Goal: Task Accomplishment & Management: Manage account settings

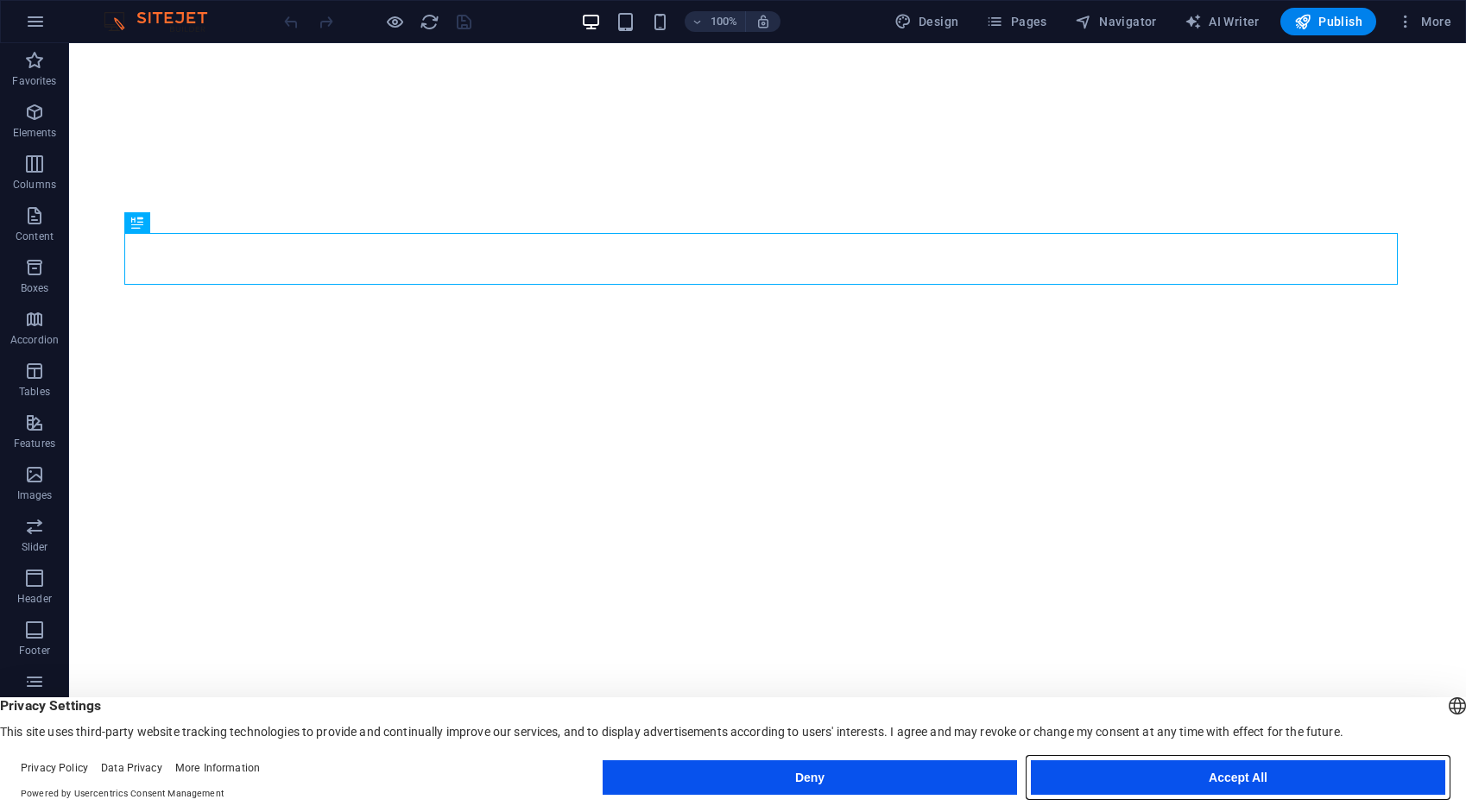
click at [1326, 784] on button "Accept All" at bounding box center [1238, 778] width 415 height 35
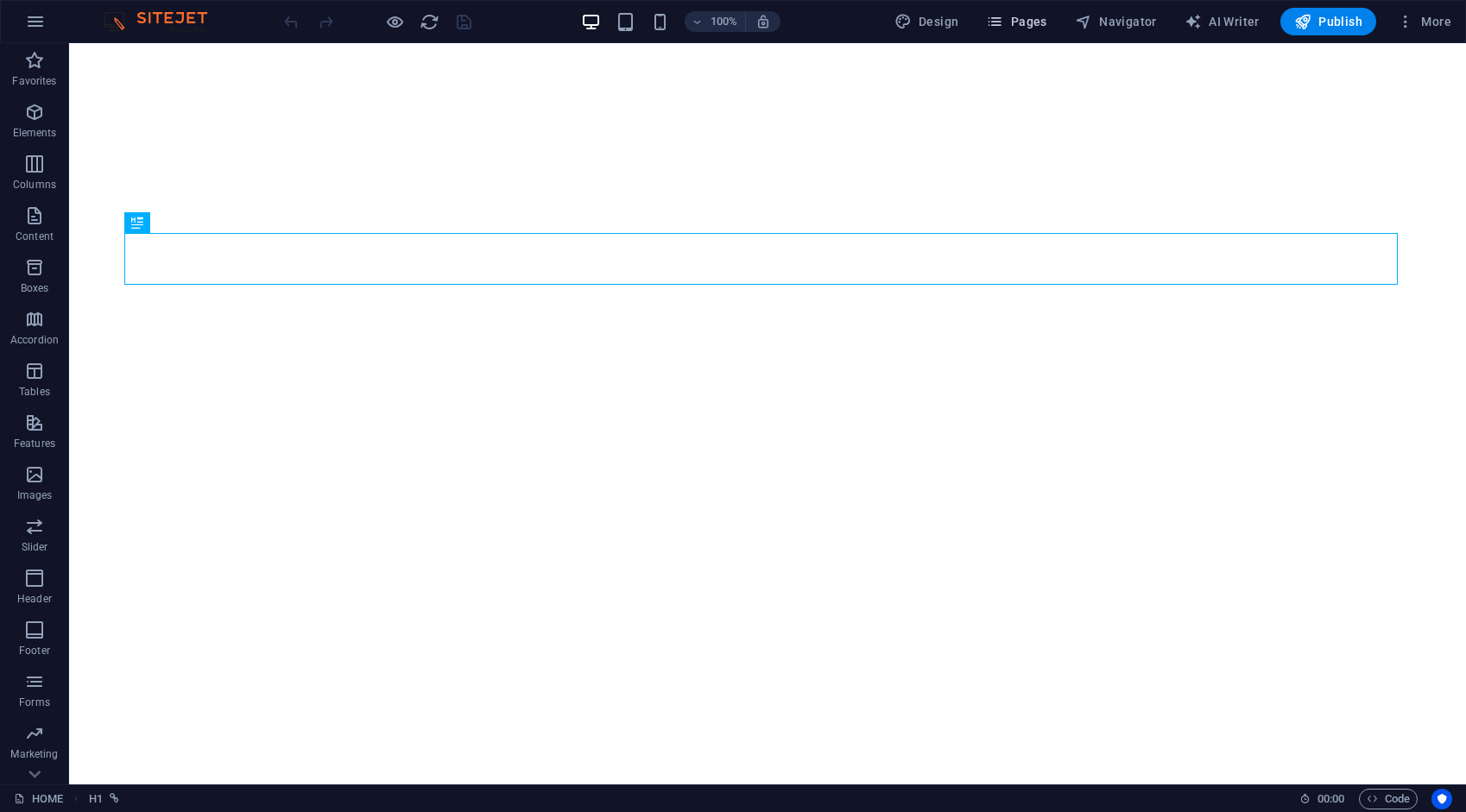
click at [1032, 27] on span "Pages" at bounding box center [1016, 21] width 60 height 17
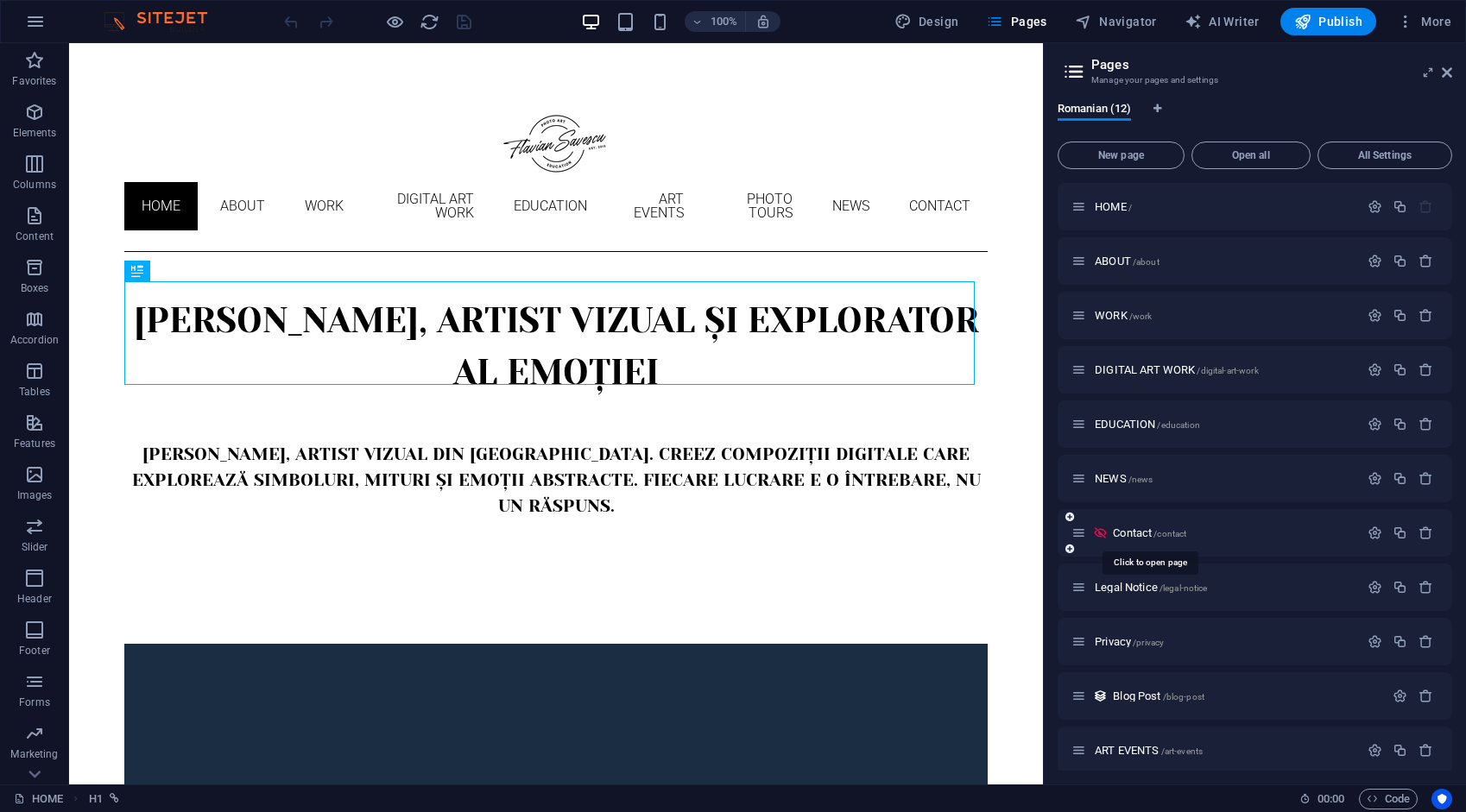
click at [1138, 536] on span "Contact /contact" at bounding box center [1149, 533] width 73 height 13
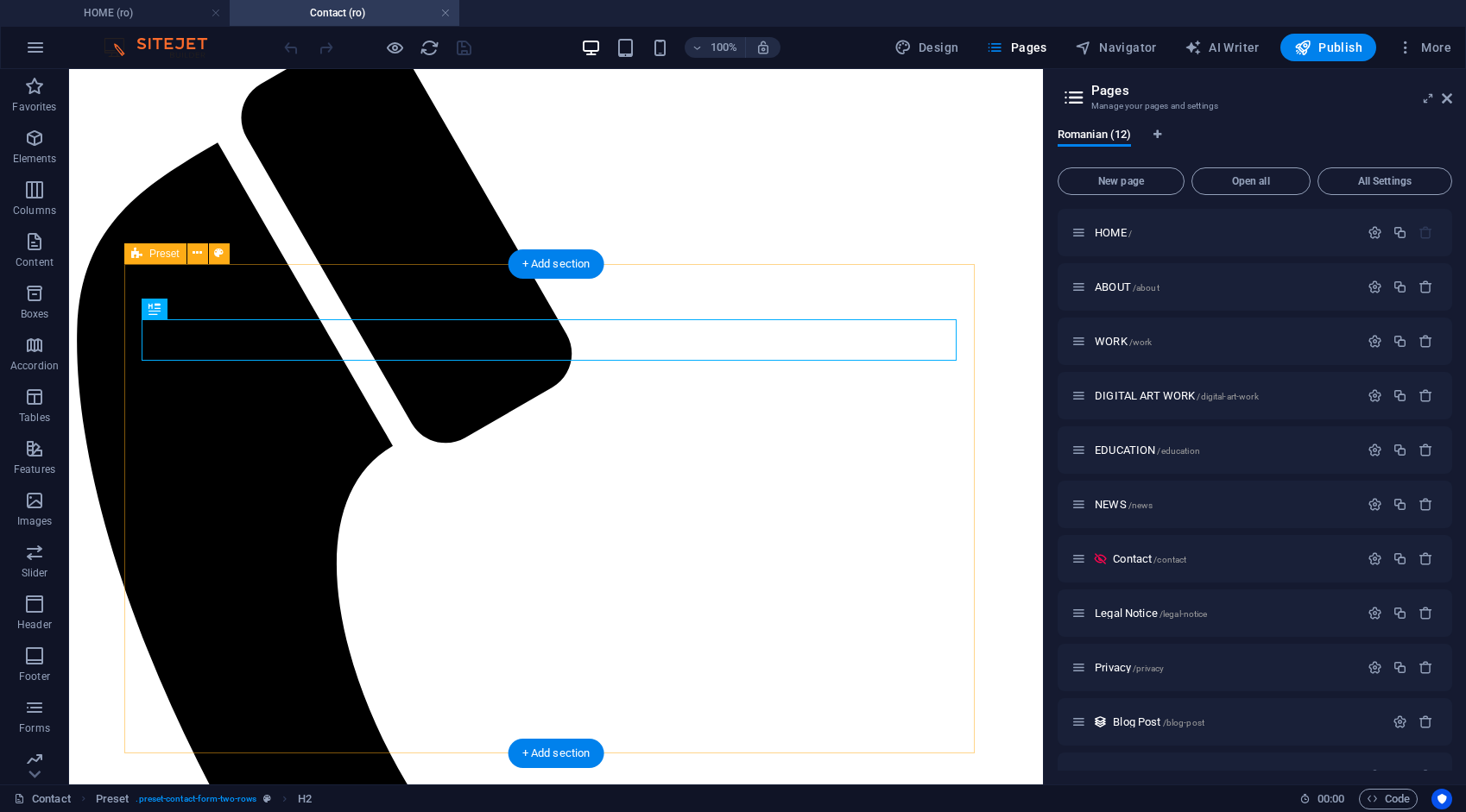
scroll to position [298, 0]
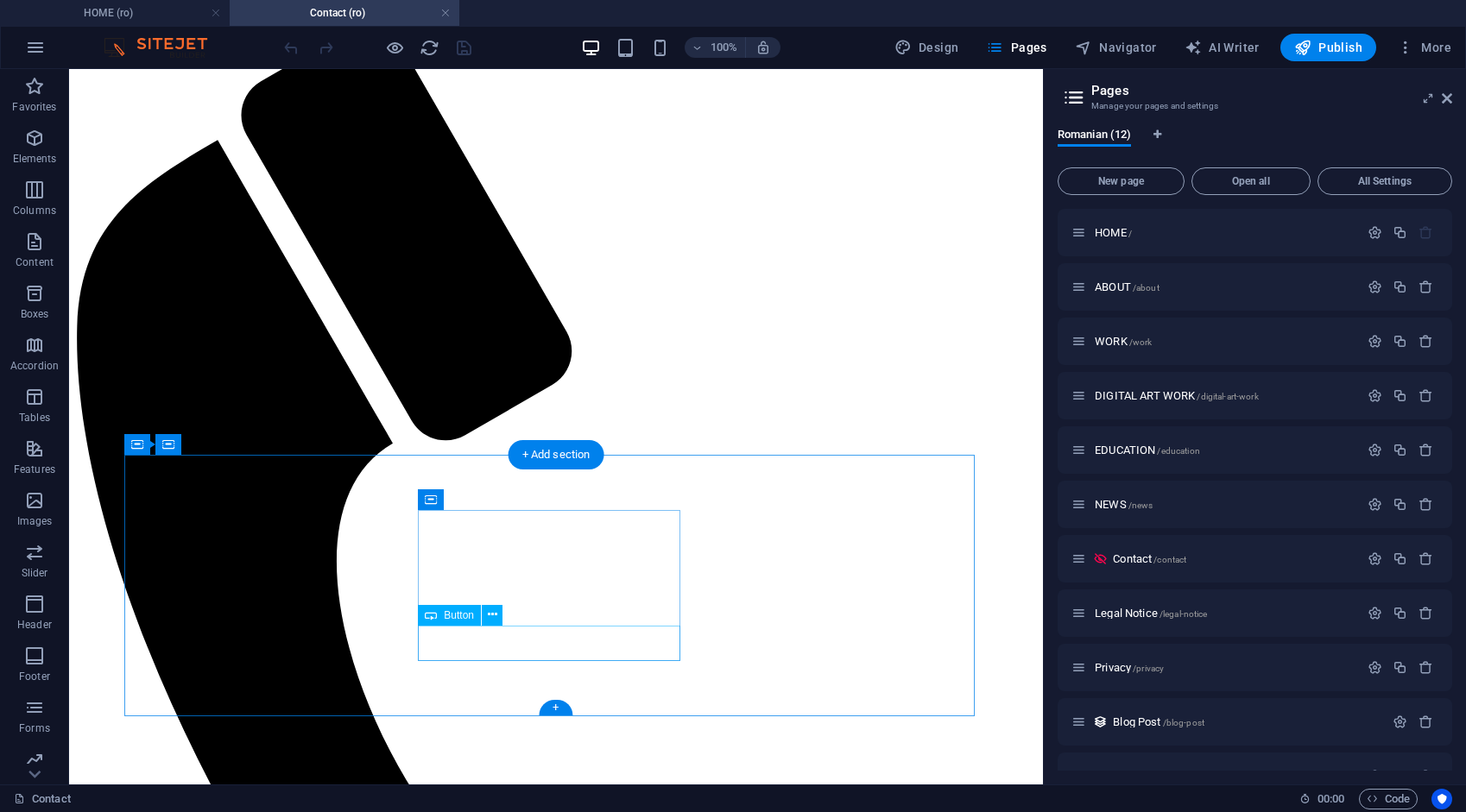
select select "8"
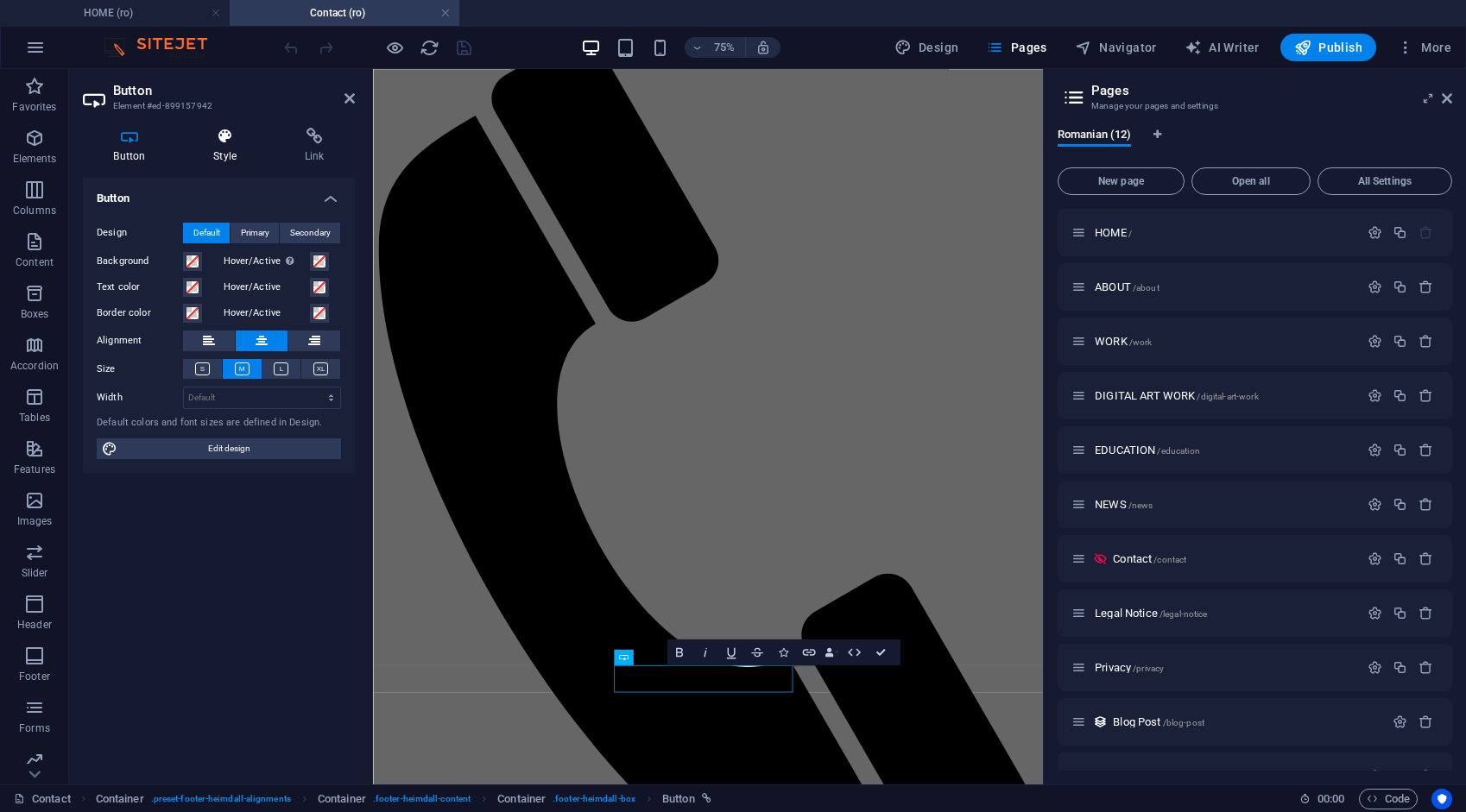
scroll to position [60, 0]
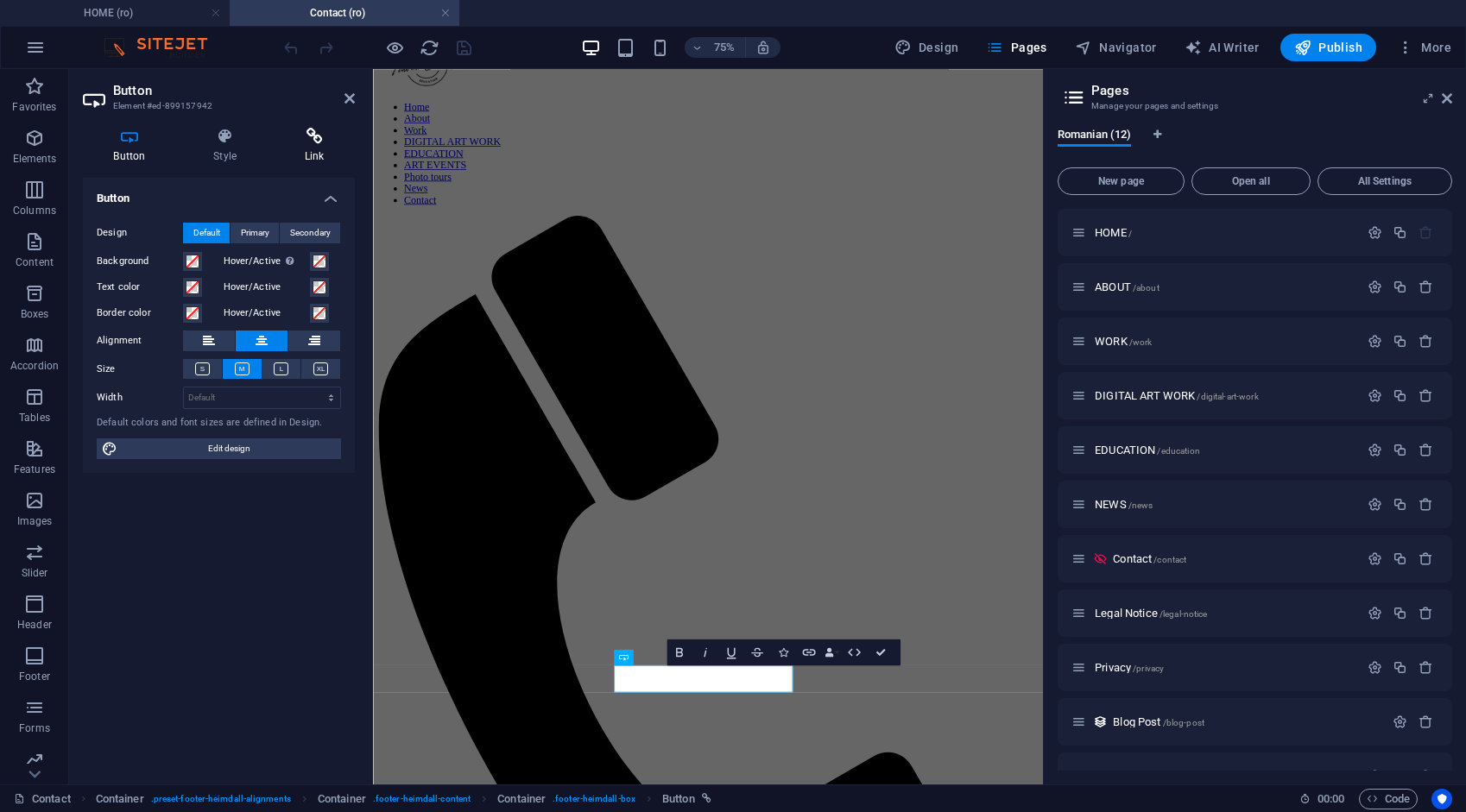
click at [309, 135] on icon at bounding box center [314, 136] width 81 height 17
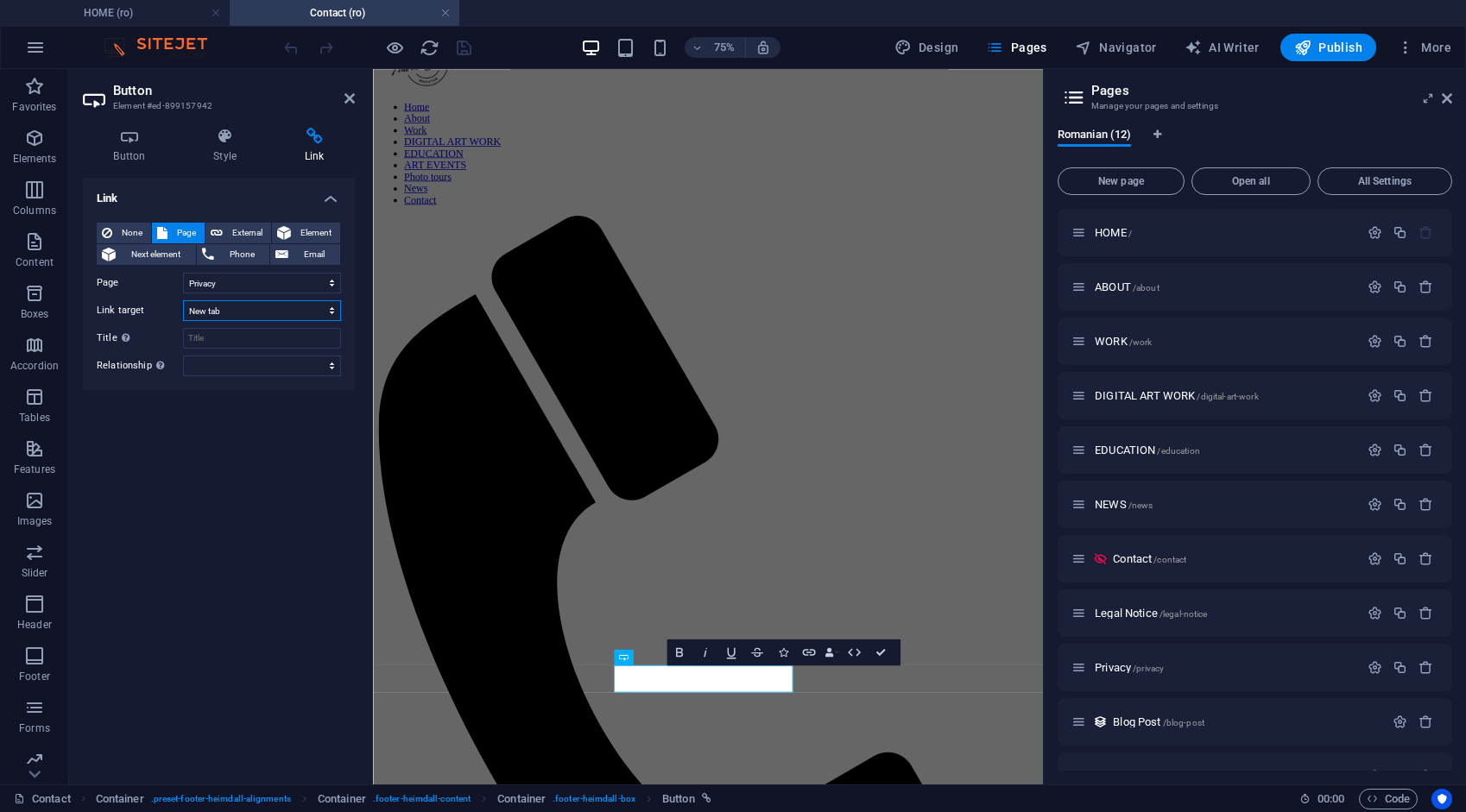
click at [220, 309] on select "New tab Same tab Overlay" at bounding box center [262, 310] width 158 height 21
click at [183, 300] on select "New tab Same tab Overlay" at bounding box center [262, 310] width 158 height 21
click at [230, 228] on span "External" at bounding box center [246, 233] width 38 height 21
select select "blank"
click at [464, 48] on icon "save" at bounding box center [464, 48] width 20 height 20
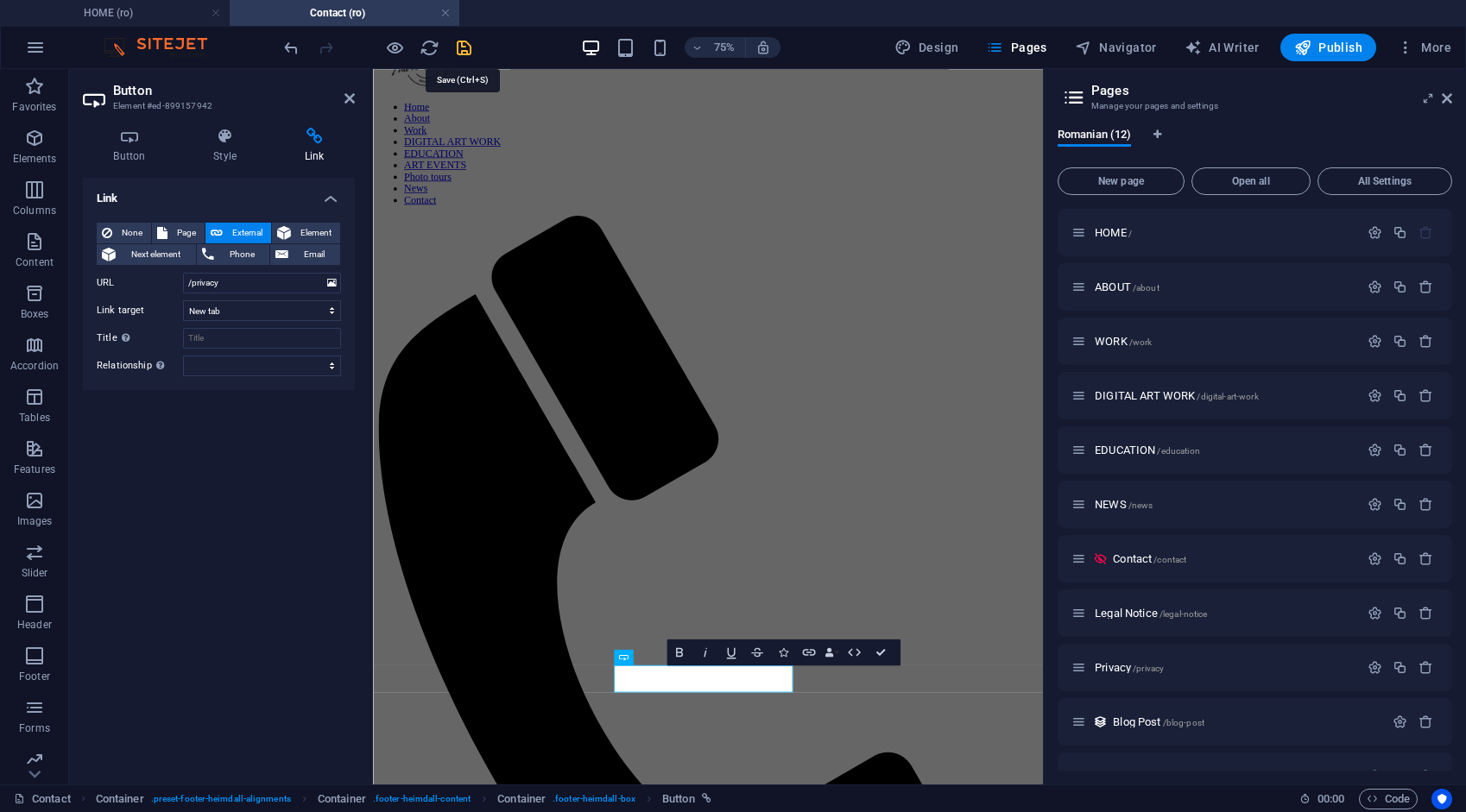
scroll to position [236, 0]
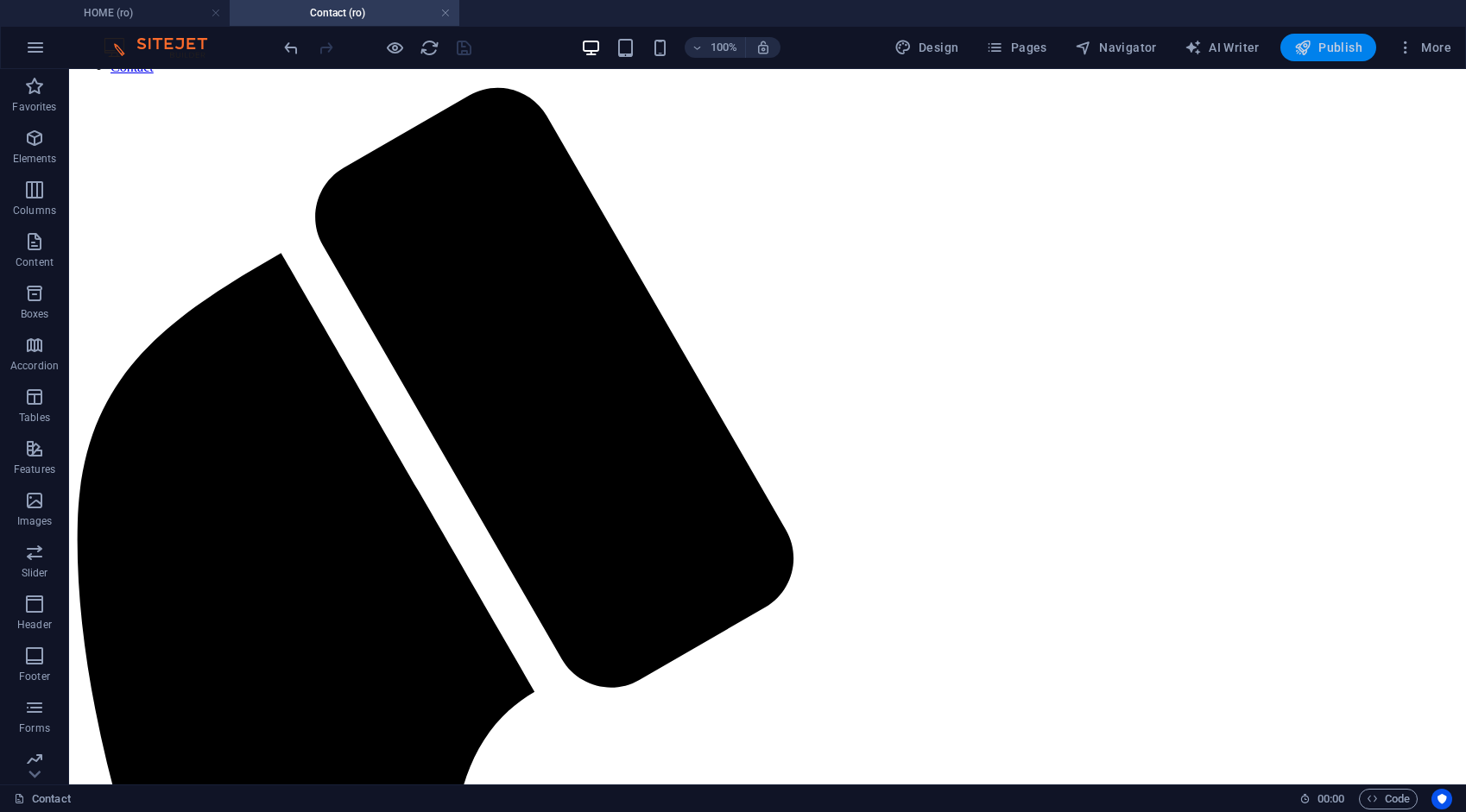
click at [1314, 60] on button "Publish" at bounding box center [1328, 48] width 96 height 27
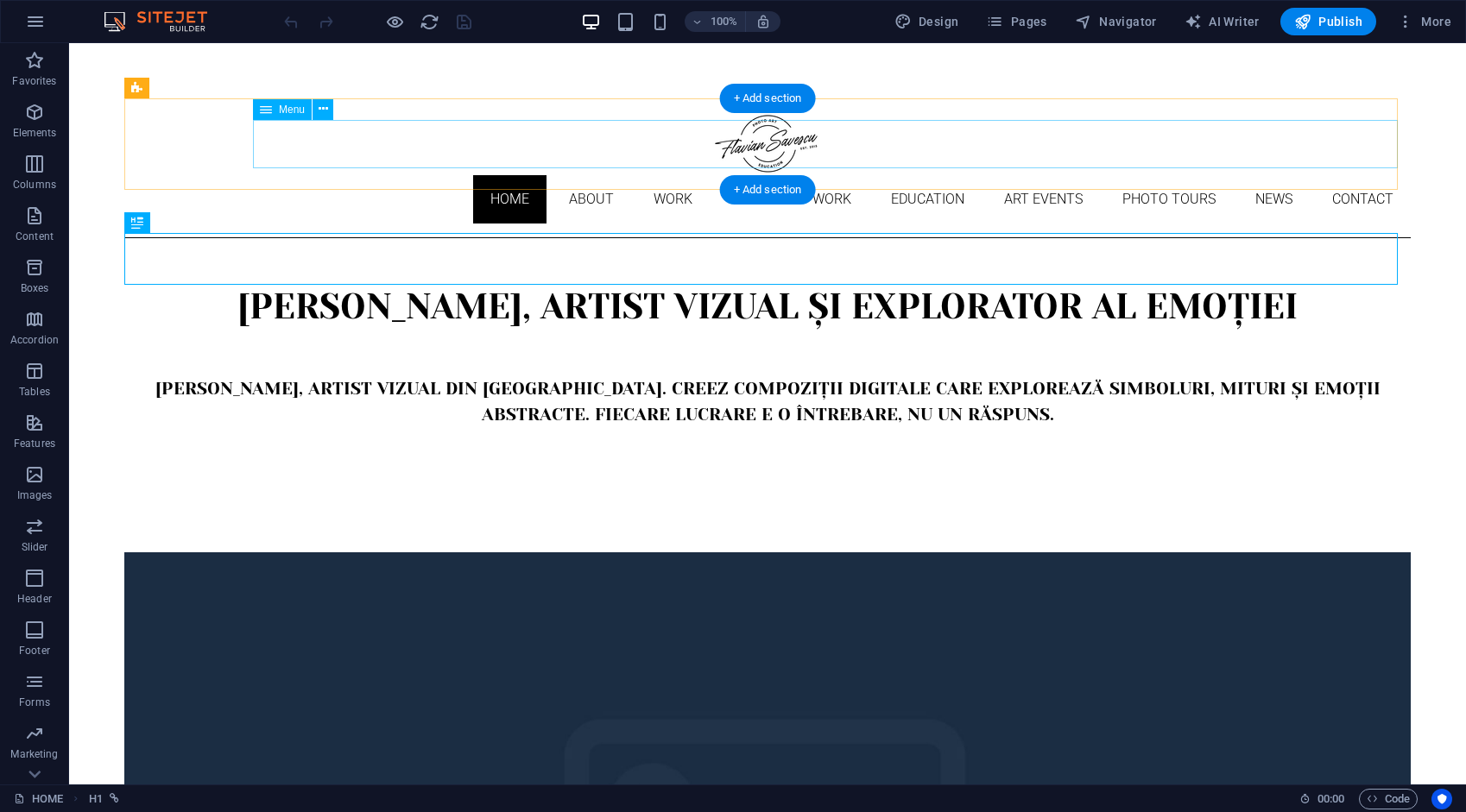
click at [1363, 175] on nav "Home About Work DIGITAL ART WORK EDUCATION ART EVENTS Photo tours News Contact" at bounding box center [767, 199] width 1287 height 49
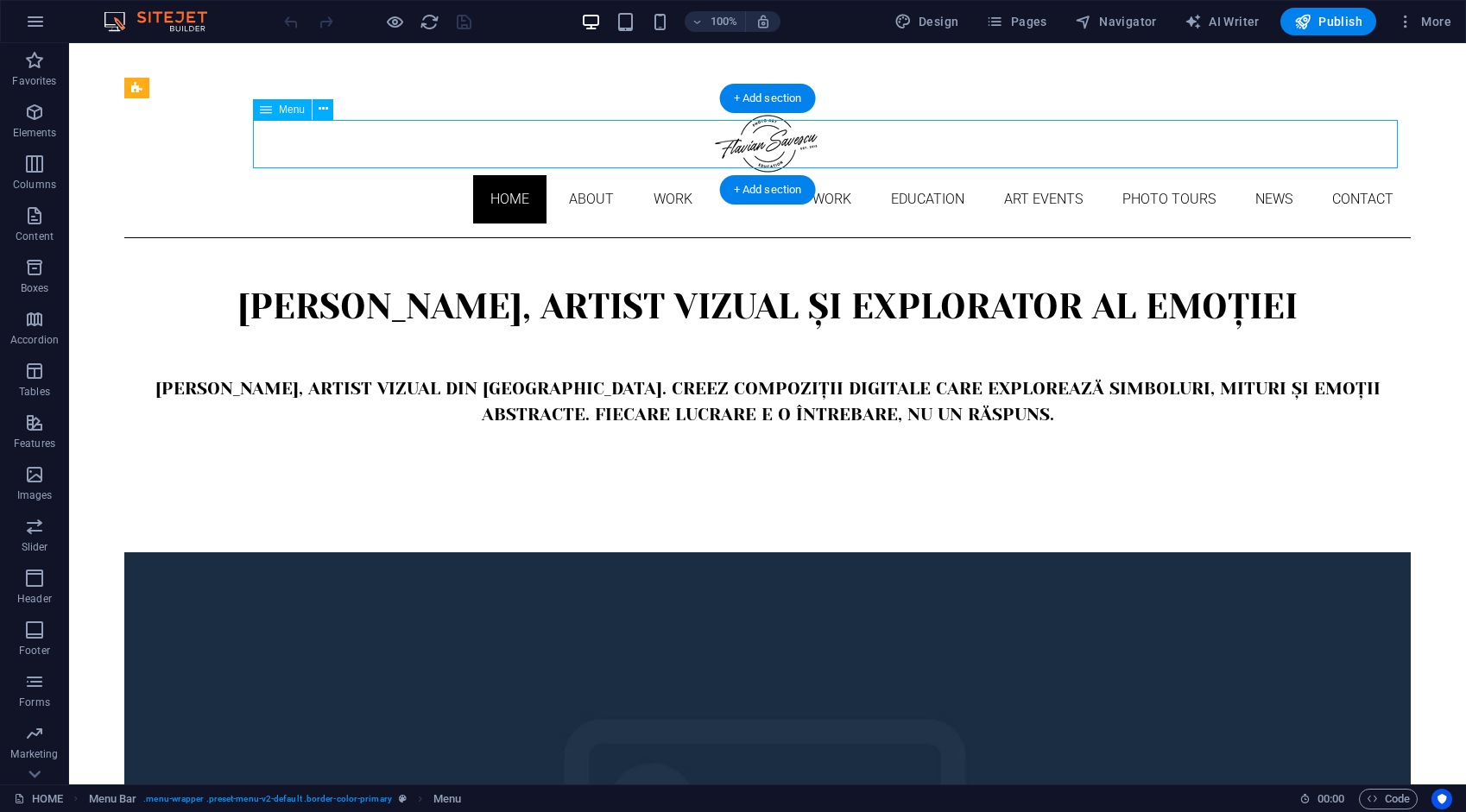
click at [1353, 175] on nav "Home About Work DIGITAL ART WORK EDUCATION ART EVENTS Photo tours News Contact" at bounding box center [767, 199] width 1287 height 49
select select
select select "1"
select select
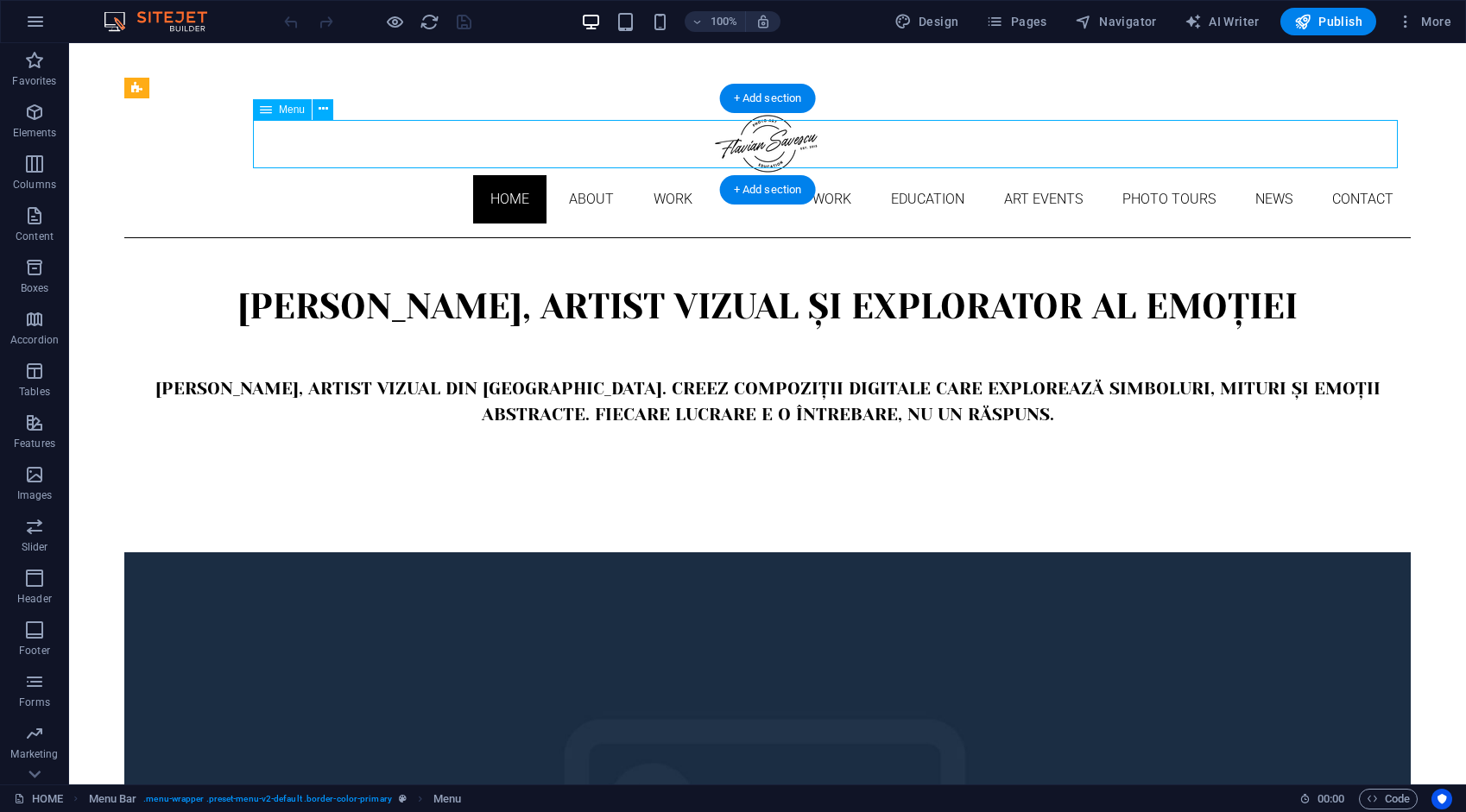
select select "2"
select select
select select "3"
select select
select select "4"
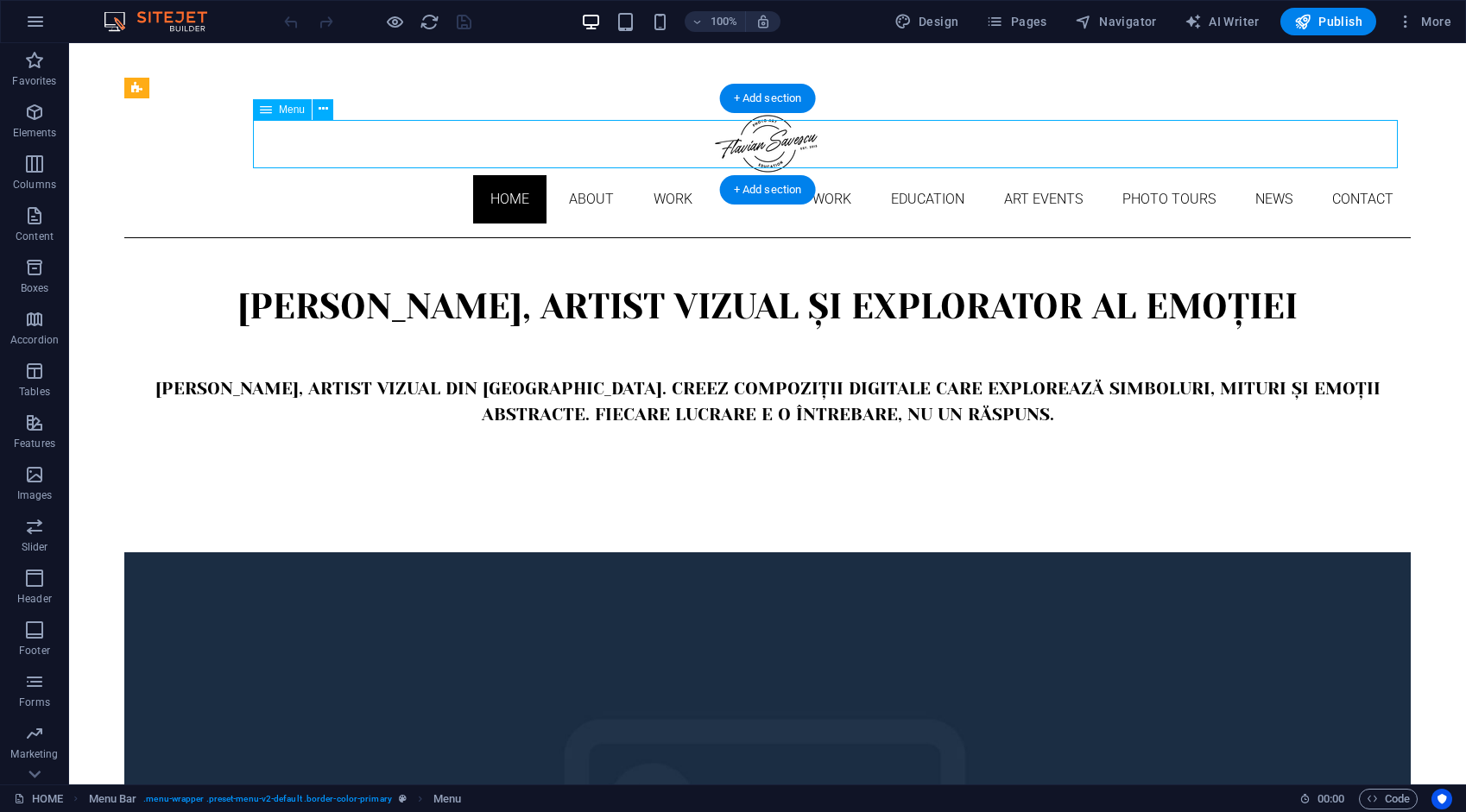
select select
select select "9"
select select
select select "10"
select select
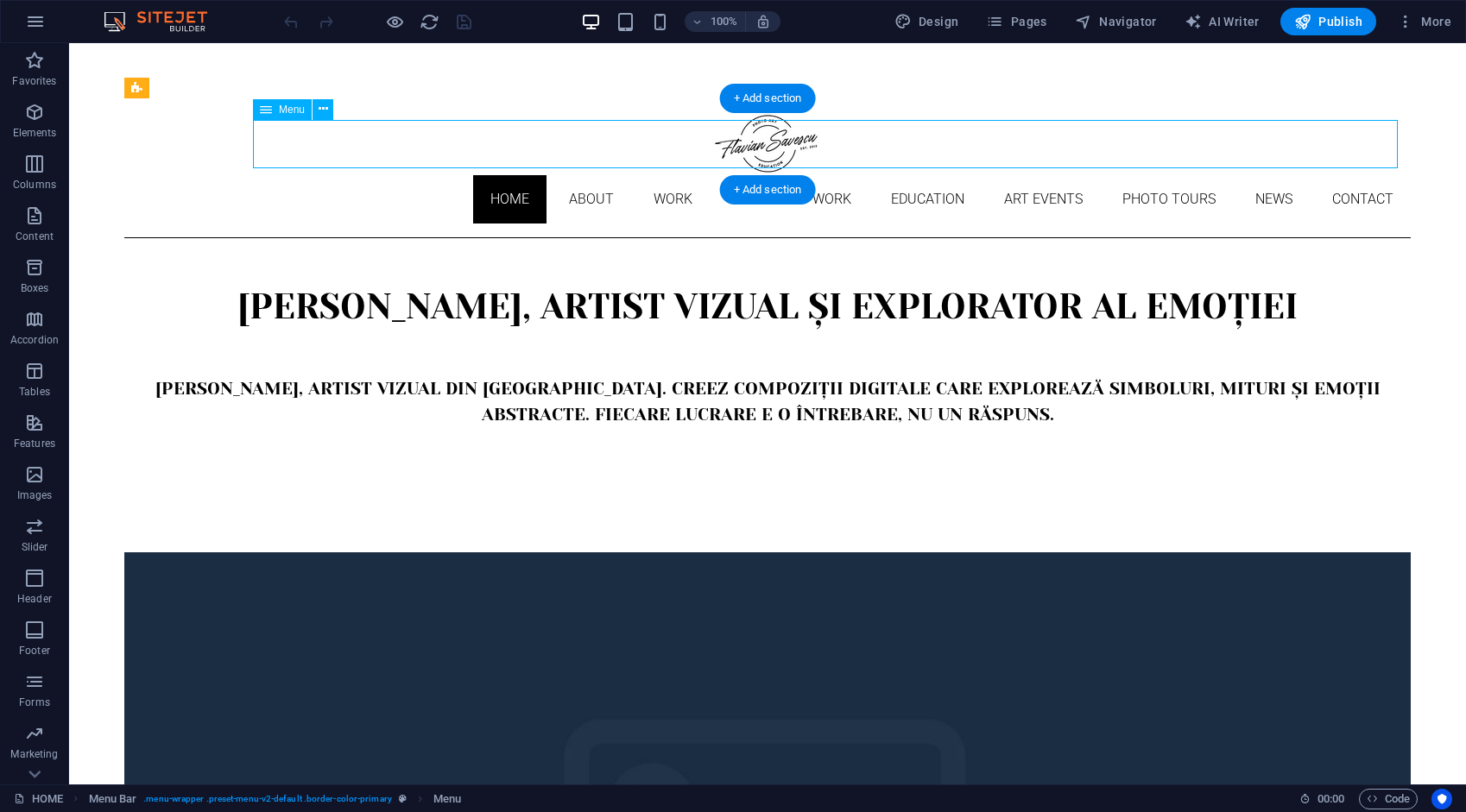
select select "5"
select select
select select "6"
select select
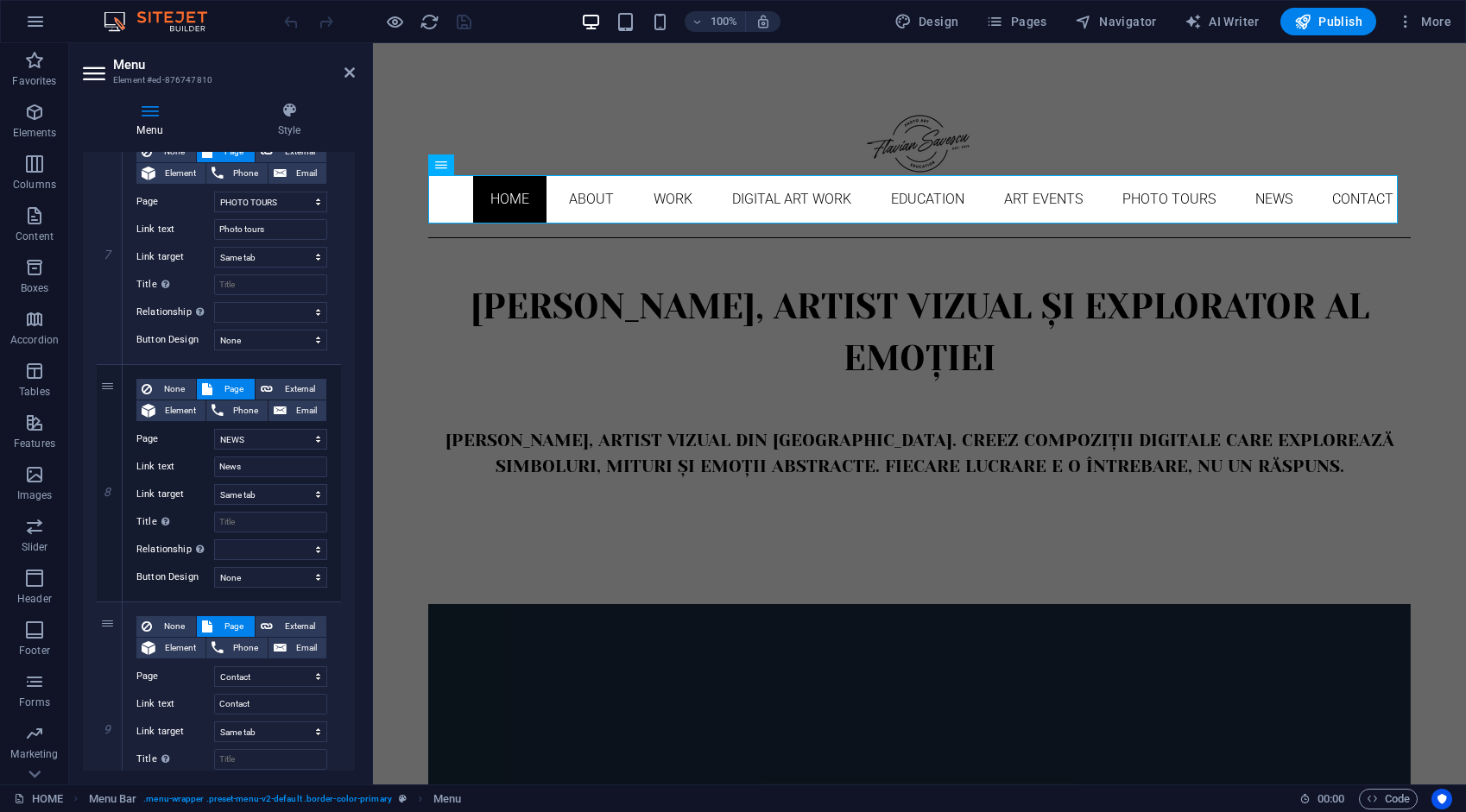
scroll to position [1727, 0]
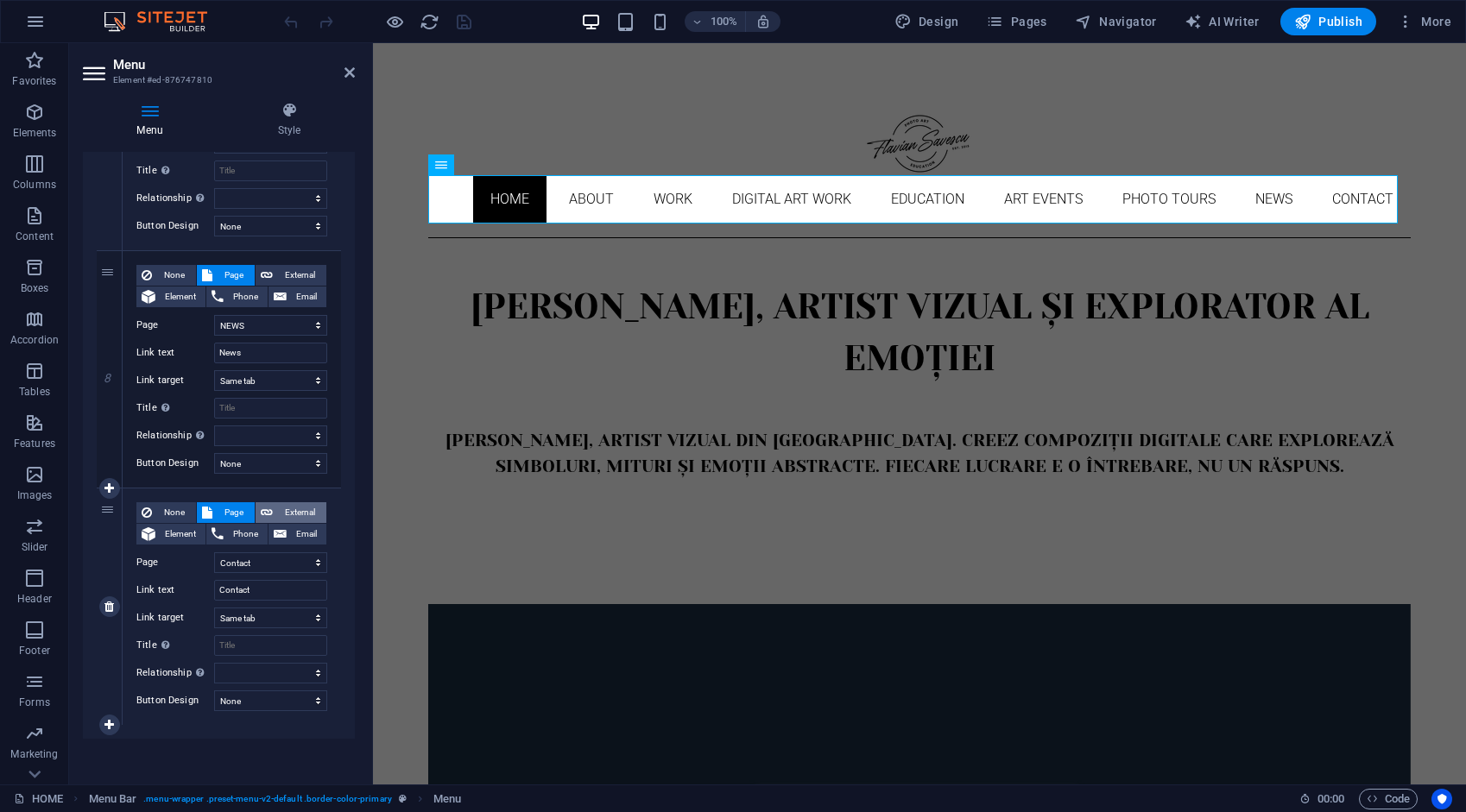
click at [299, 509] on span "External" at bounding box center [299, 513] width 43 height 21
select select
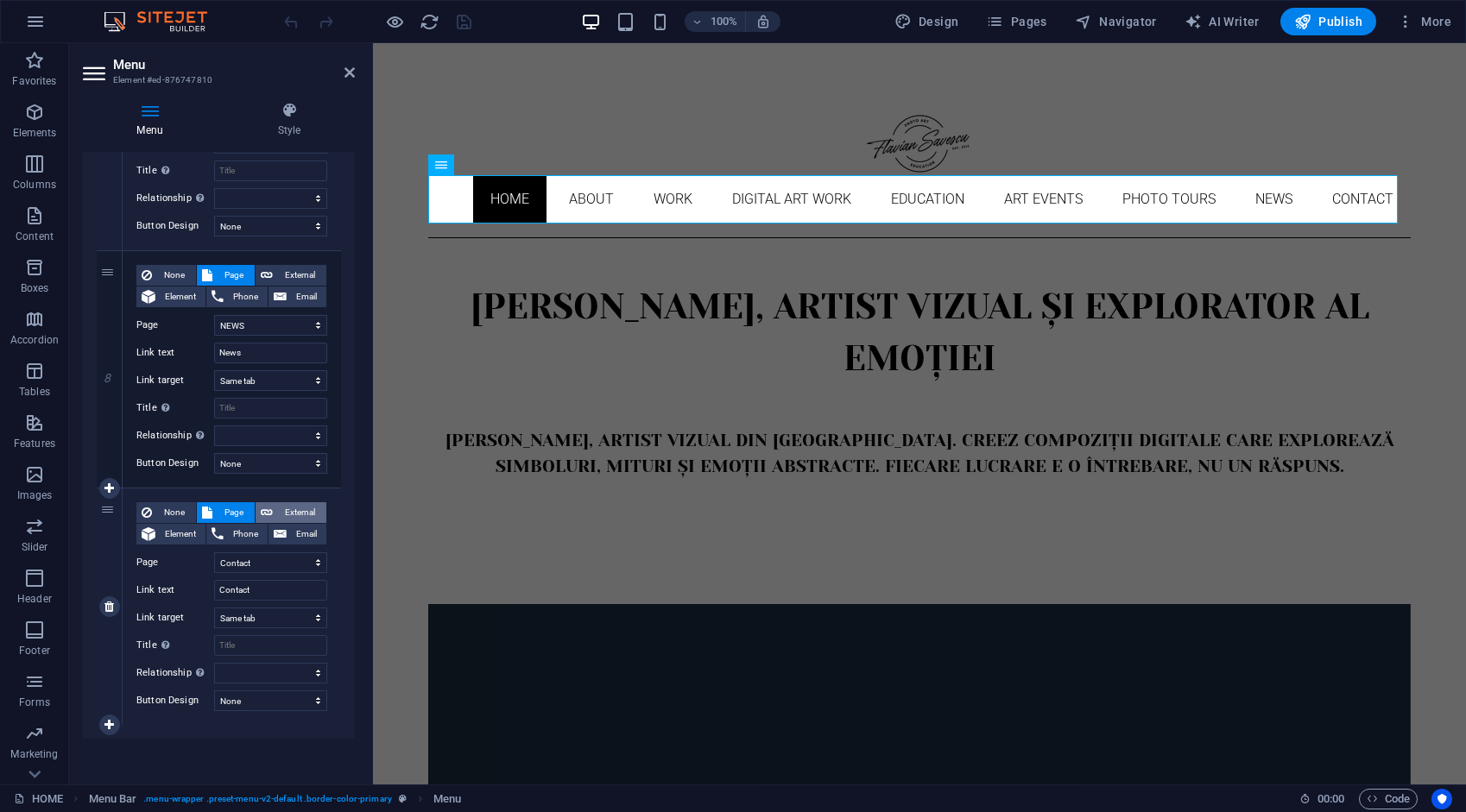
select select
select select "blank"
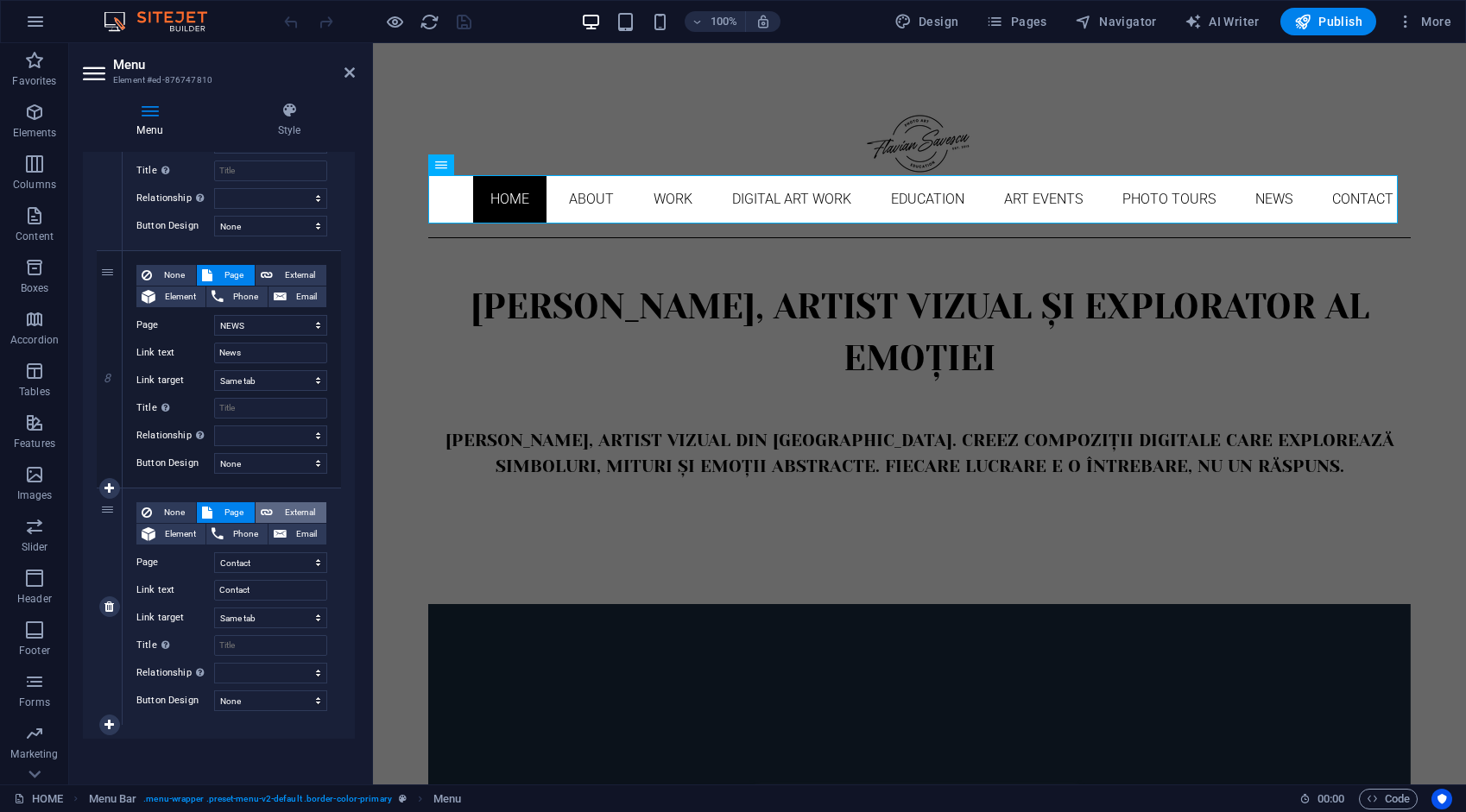
select select
drag, startPoint x: 285, startPoint y: 558, endPoint x: 183, endPoint y: 562, distance: 102.1
click at [189, 568] on div "URL /ro/16633898" at bounding box center [232, 562] width 190 height 21
type input "/contact"
select select
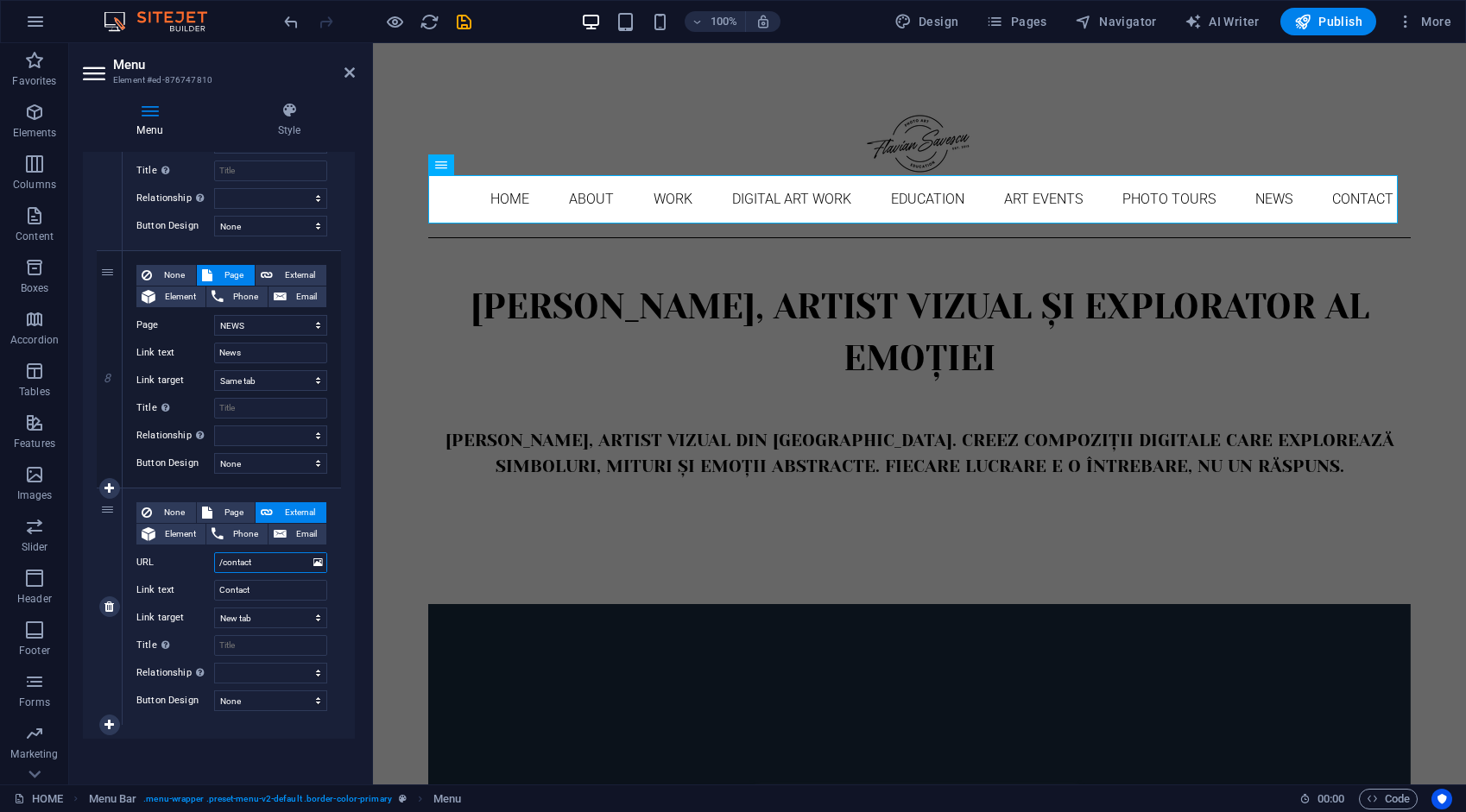
select select
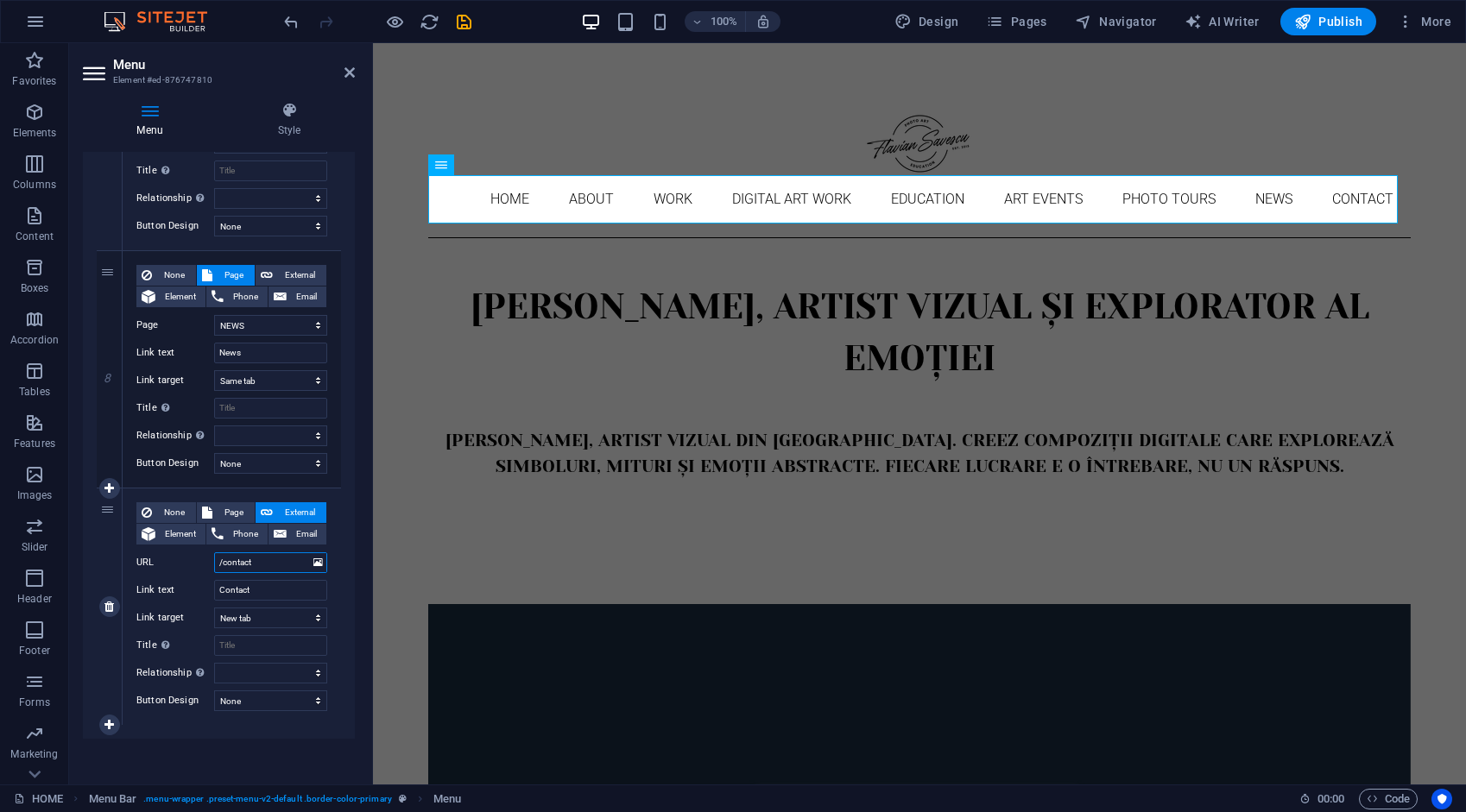
select select
type input "/contact"
click at [228, 509] on span "Page" at bounding box center [233, 513] width 32 height 21
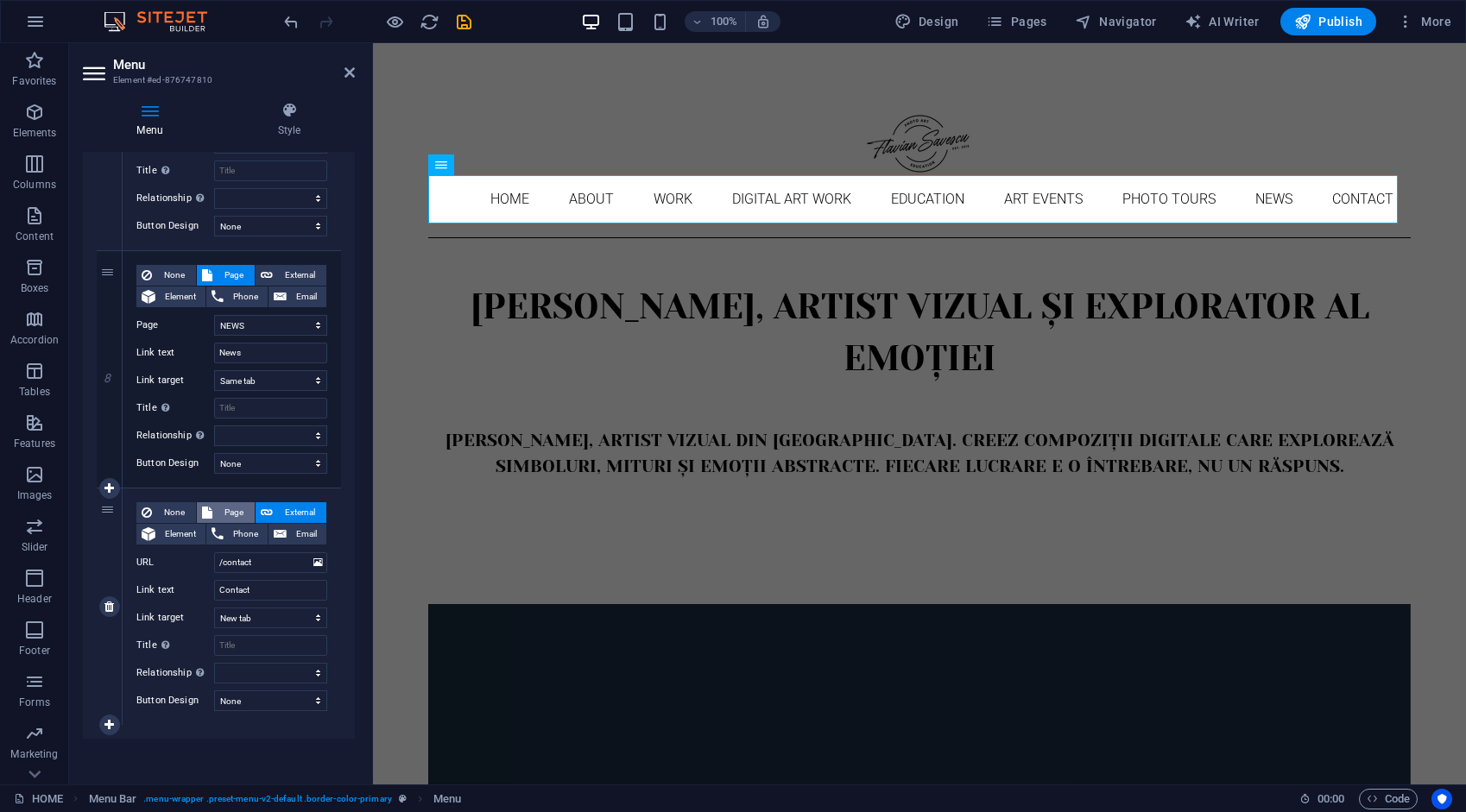
select select
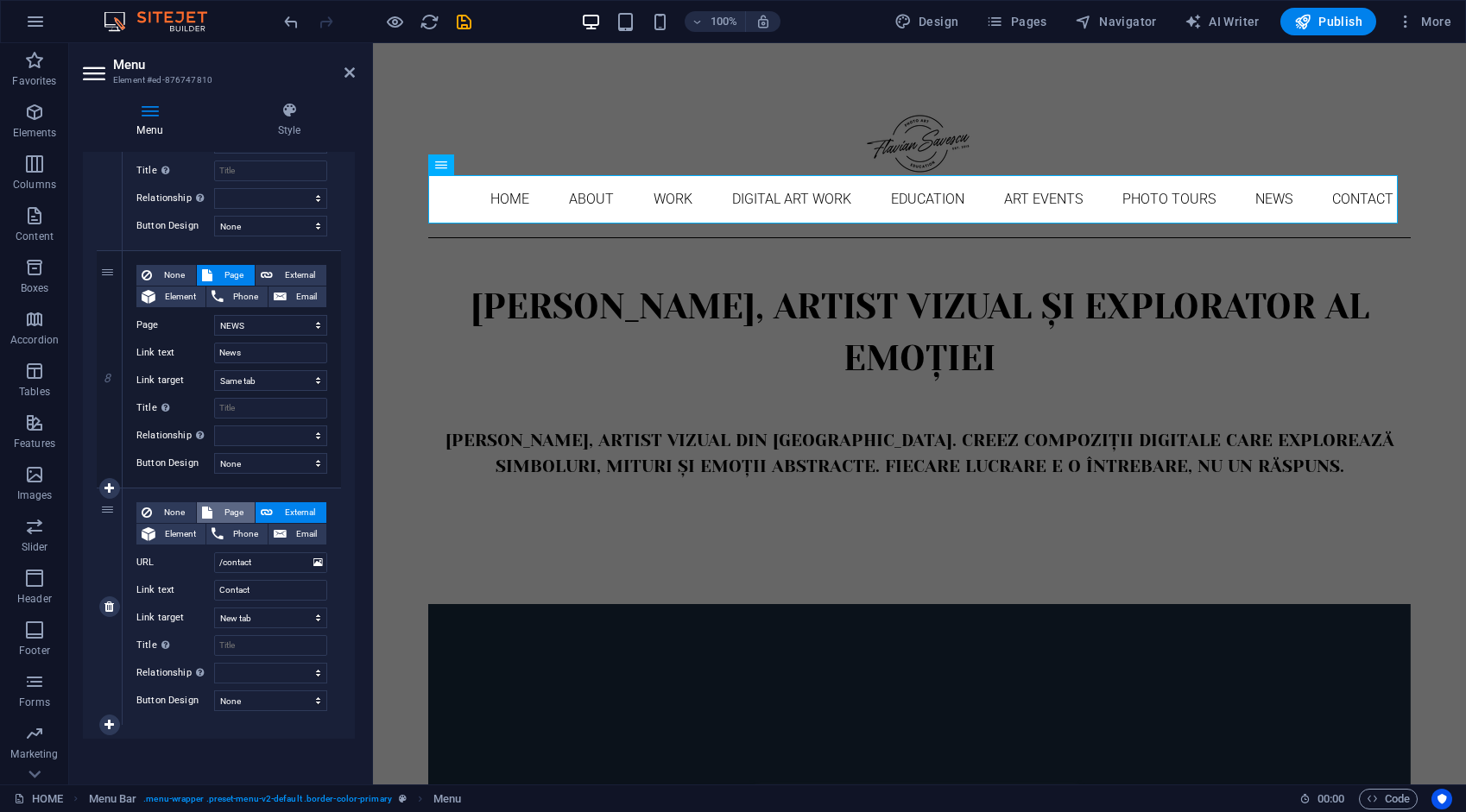
select select
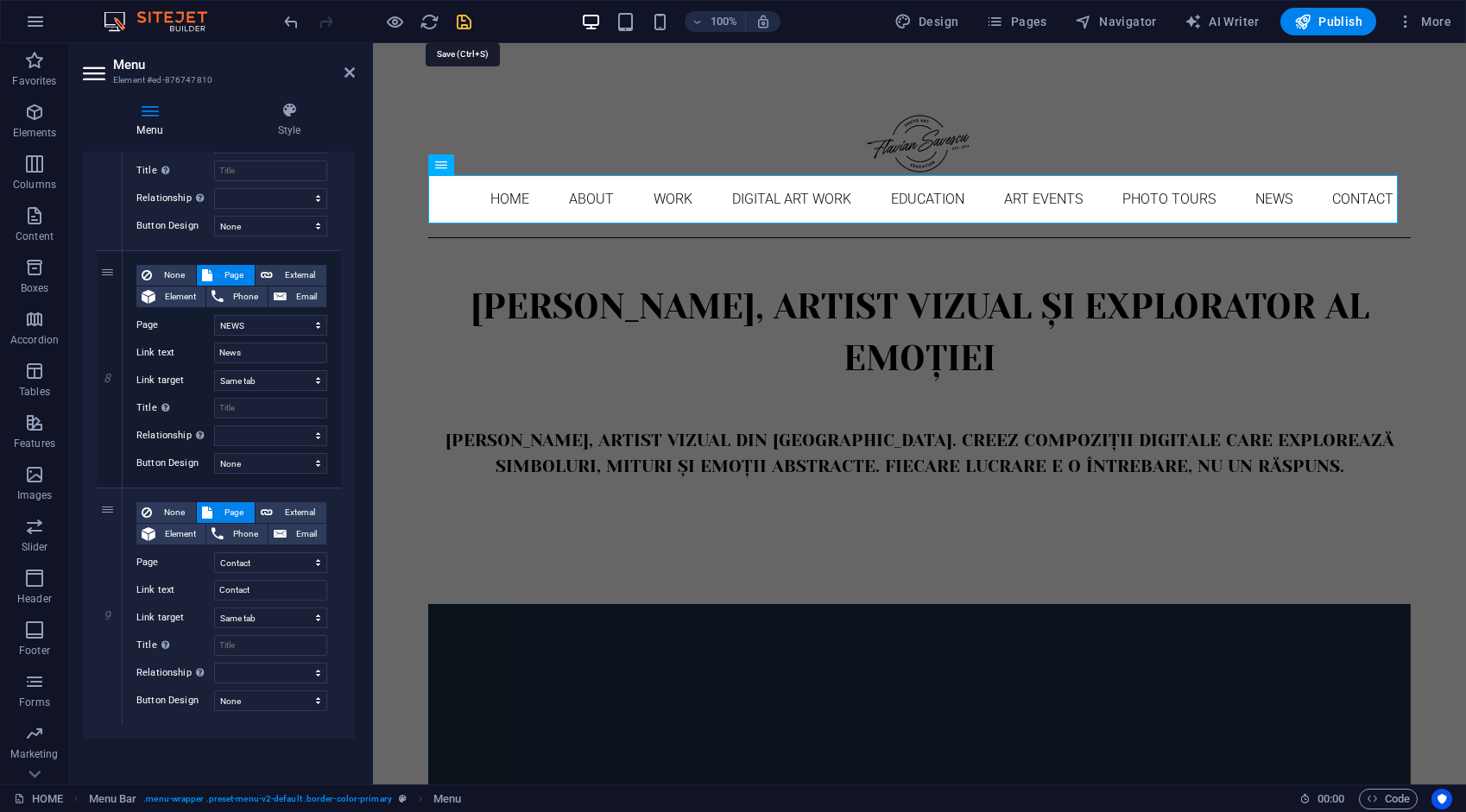
click at [464, 21] on icon "save" at bounding box center [464, 22] width 20 height 20
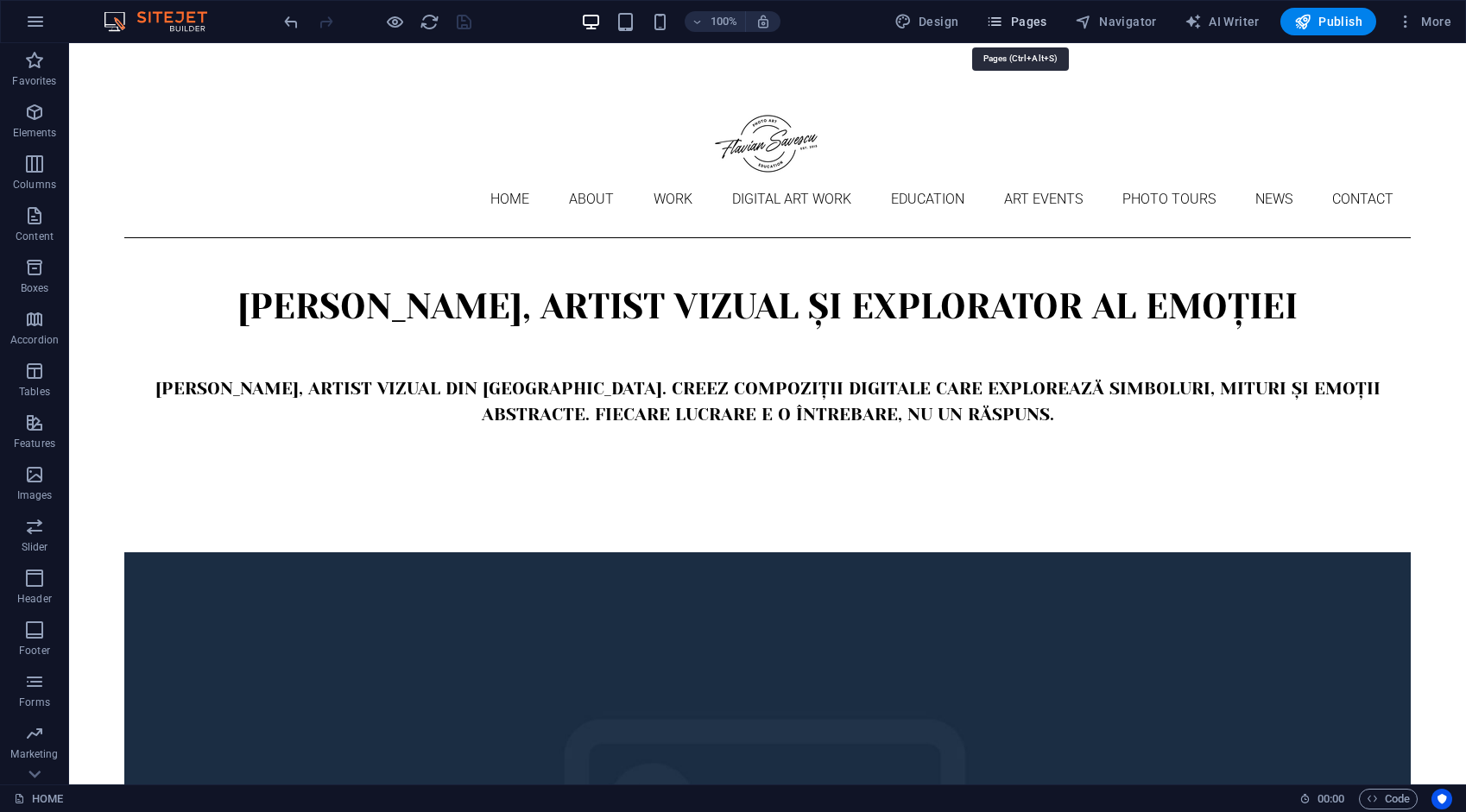
click at [1027, 22] on span "Pages" at bounding box center [1016, 21] width 60 height 17
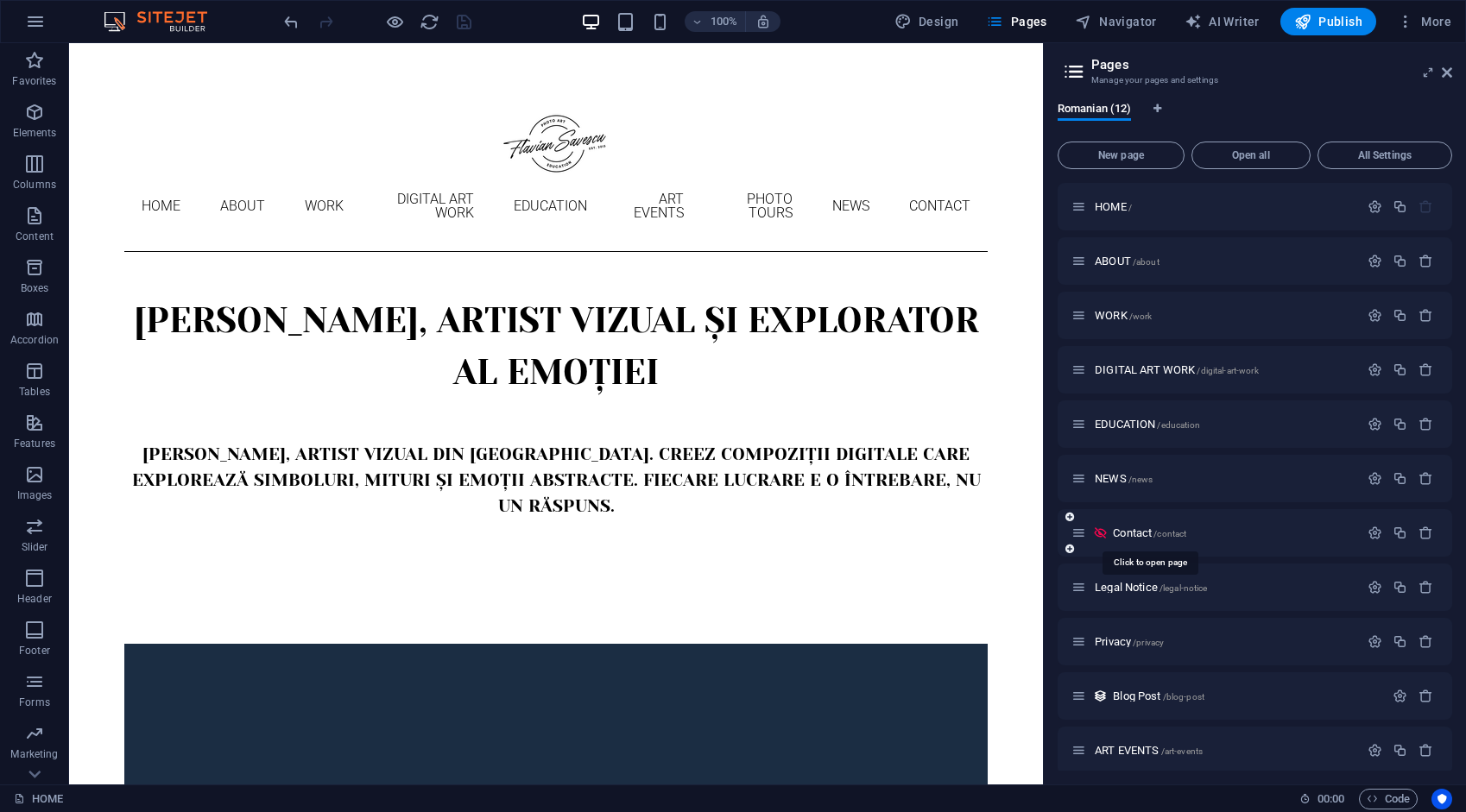
click at [1131, 534] on span "Contact /contact" at bounding box center [1149, 533] width 73 height 13
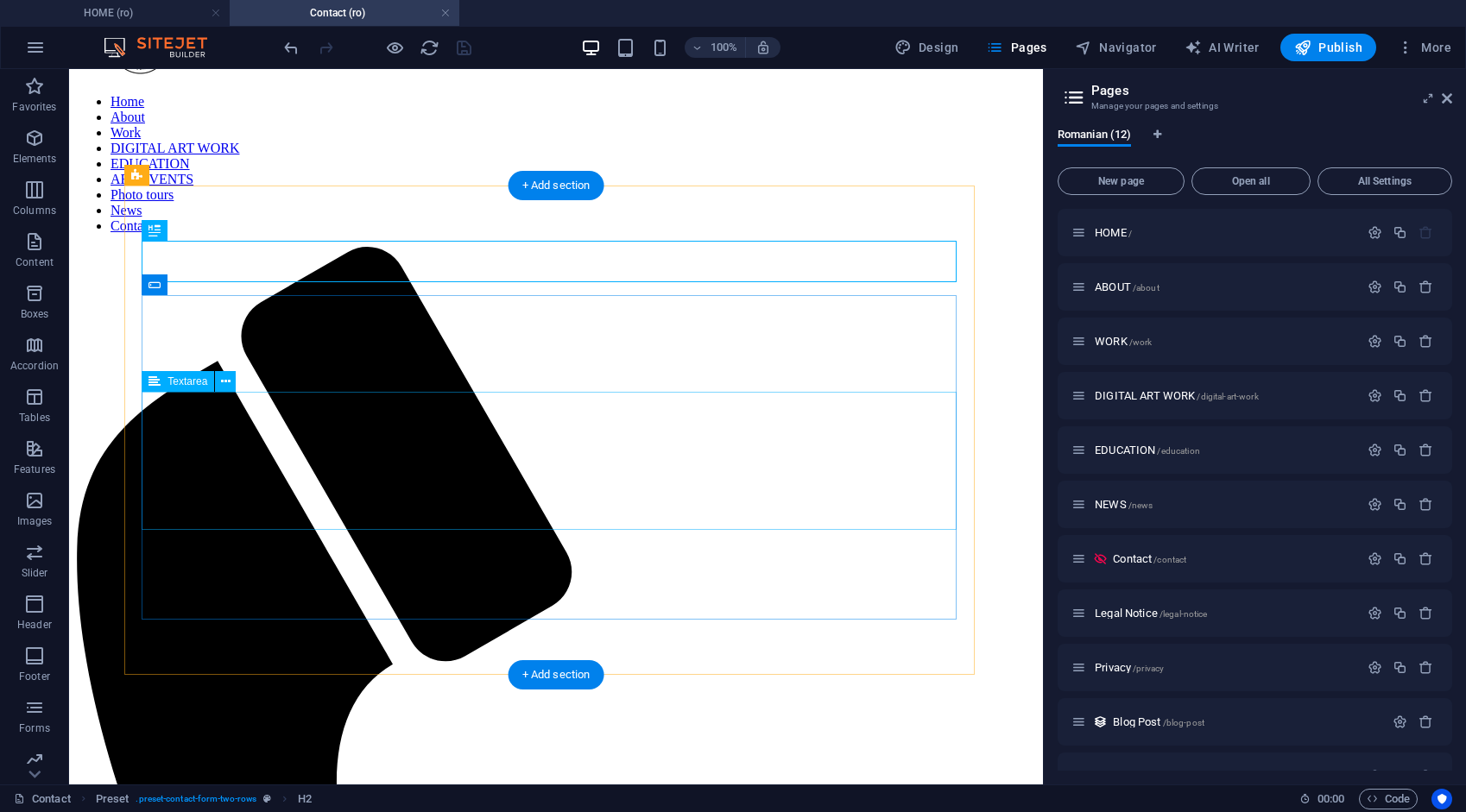
scroll to position [298, 0]
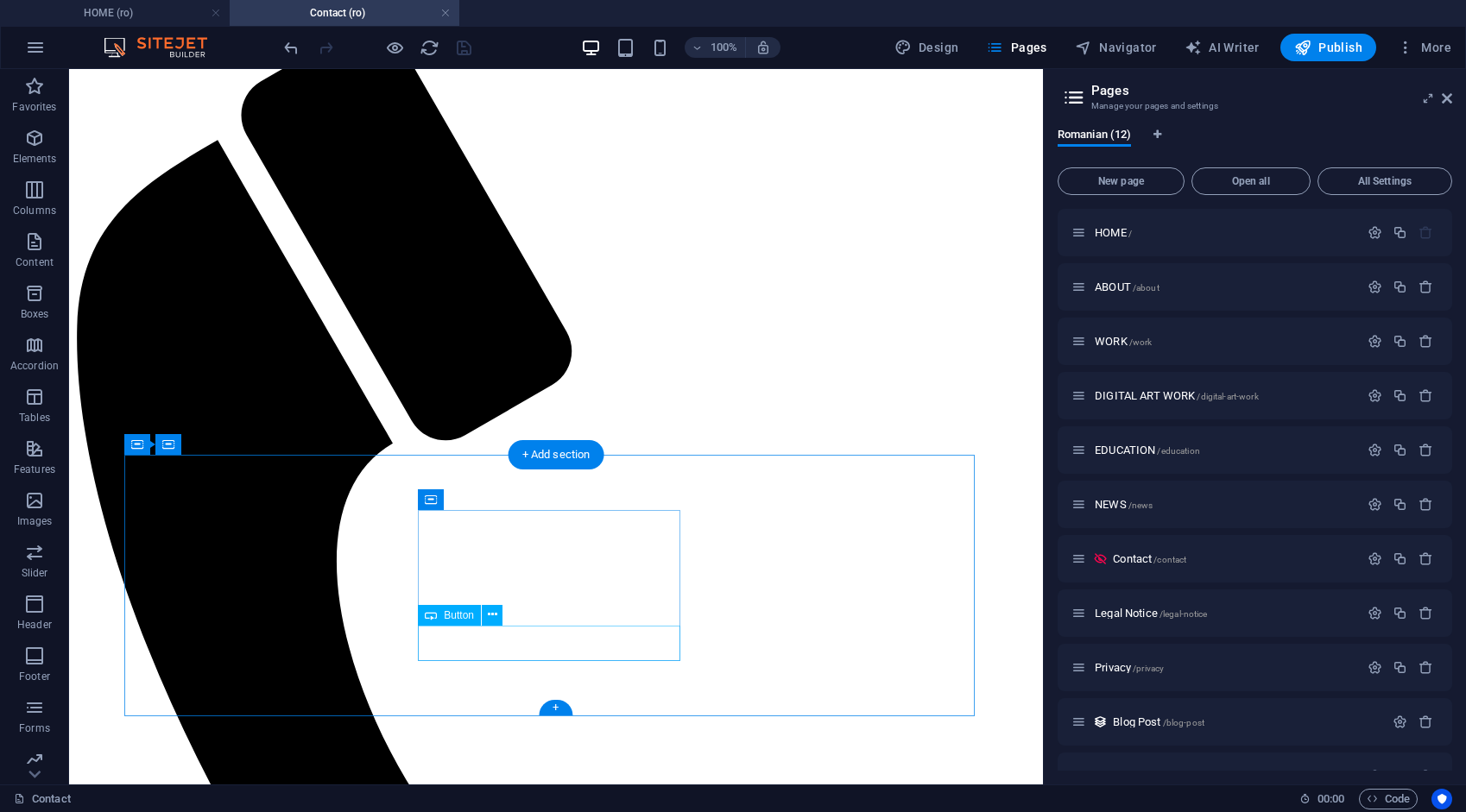
select select "8"
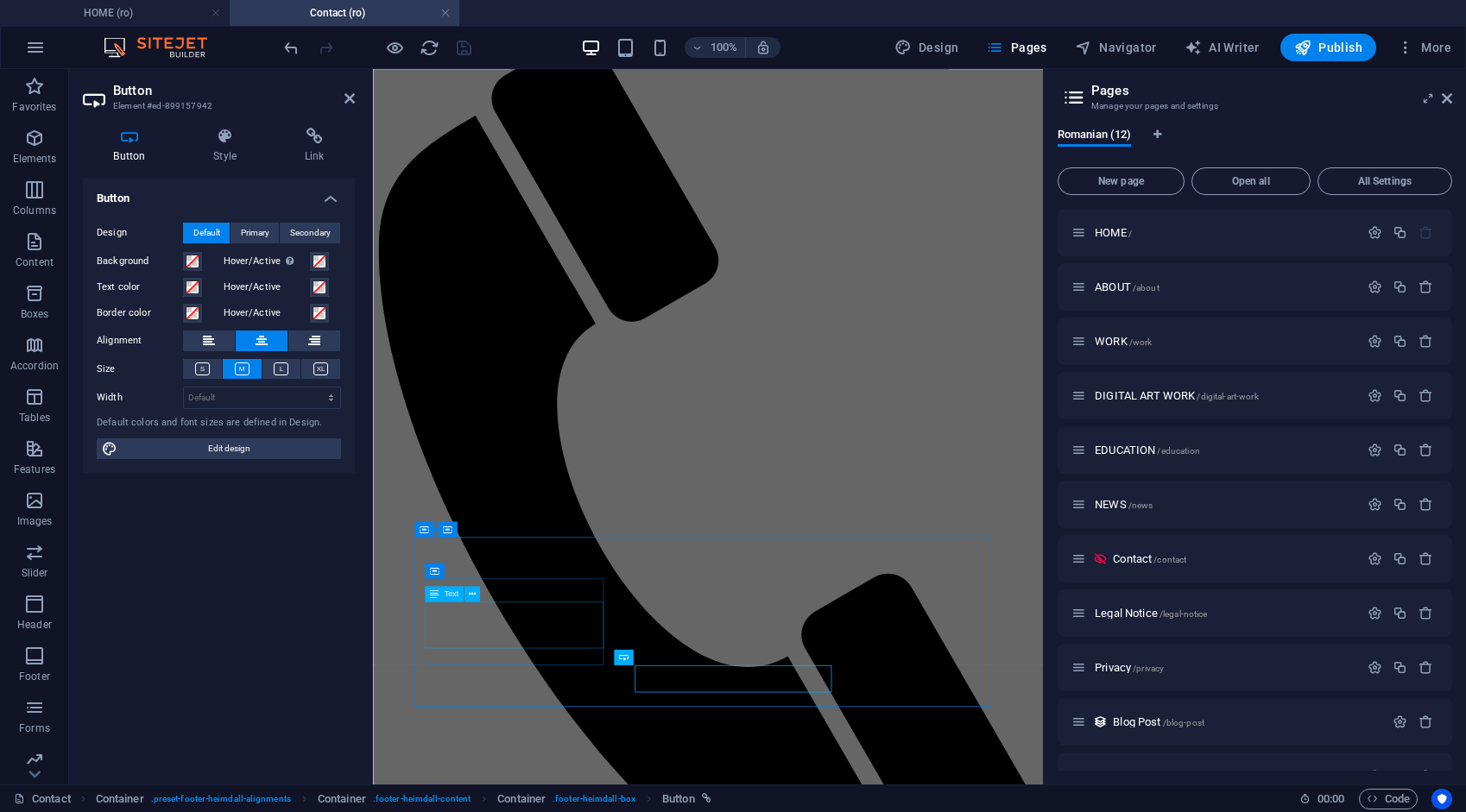
scroll to position [60, 0]
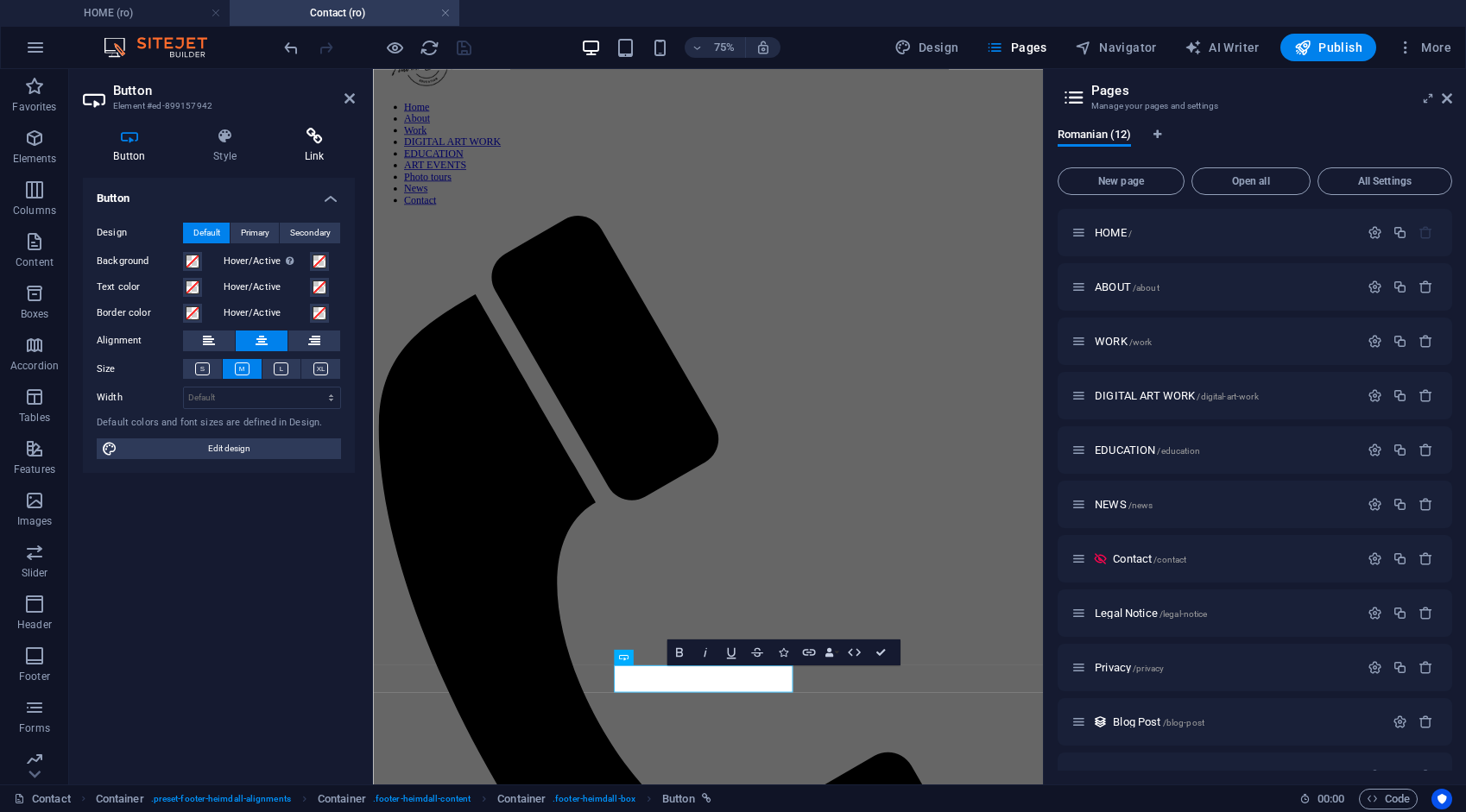
click at [316, 142] on icon at bounding box center [314, 136] width 81 height 17
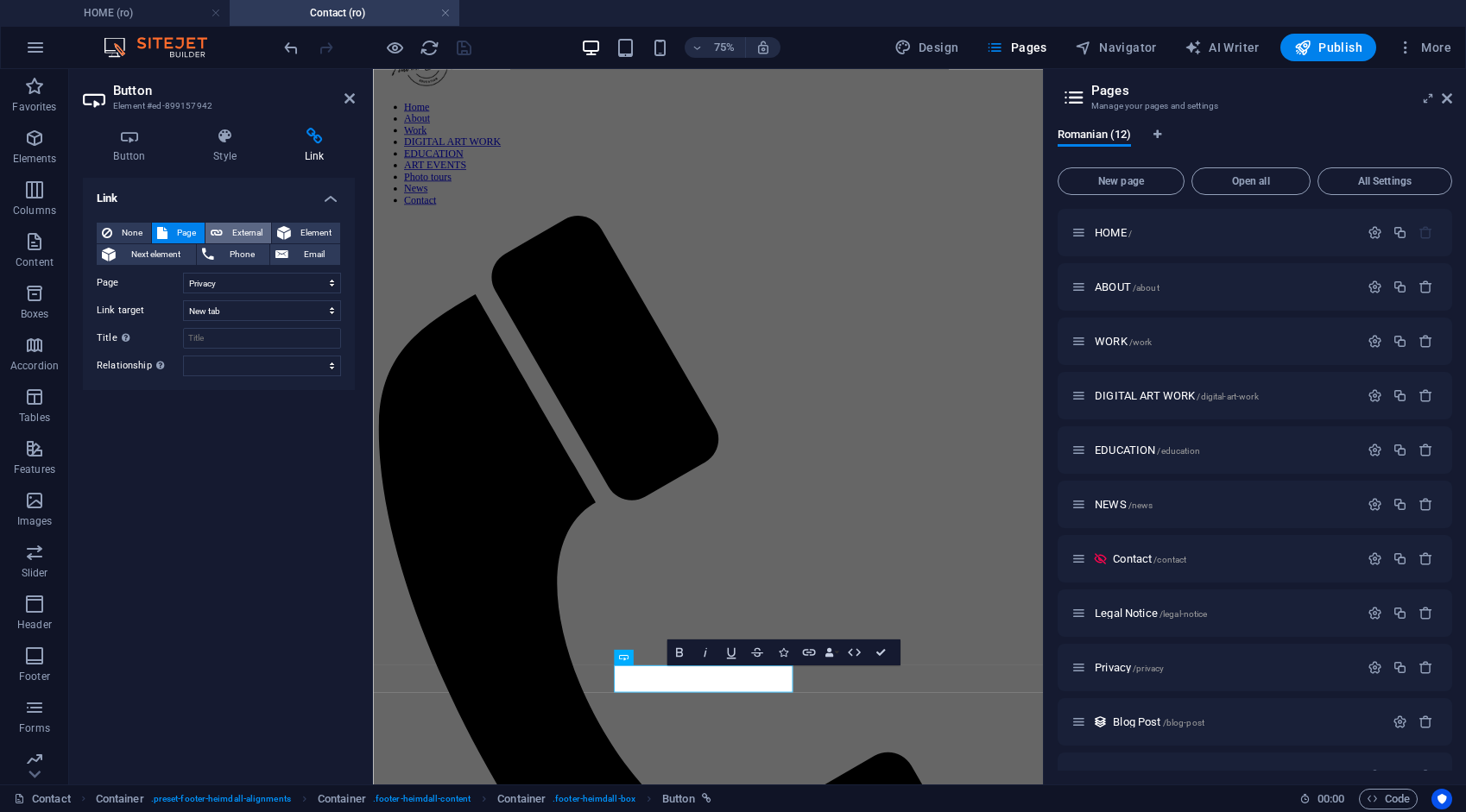
click at [250, 229] on span "External" at bounding box center [246, 233] width 38 height 21
click at [459, 44] on icon "save" at bounding box center [464, 48] width 20 height 20
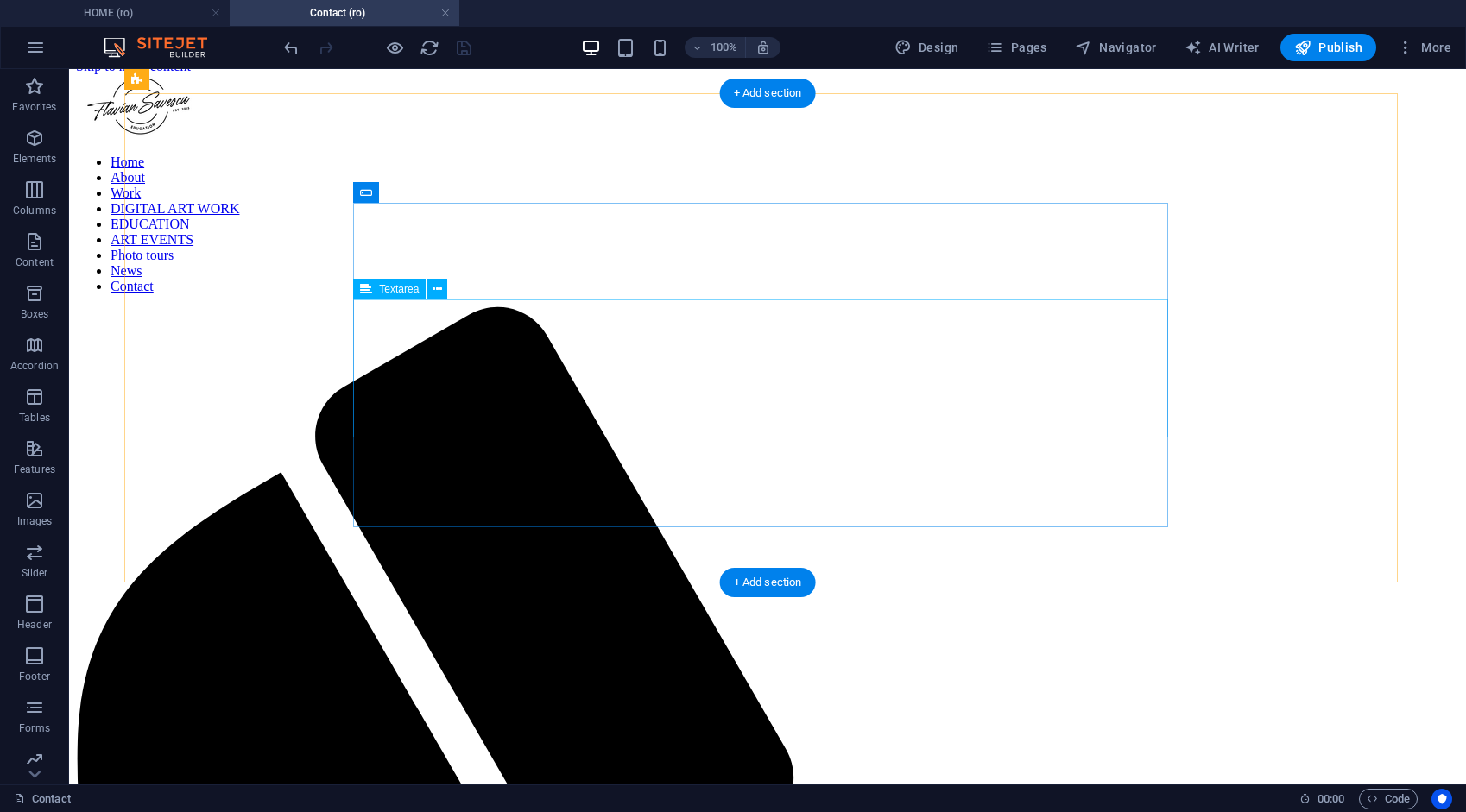
scroll to position [0, 0]
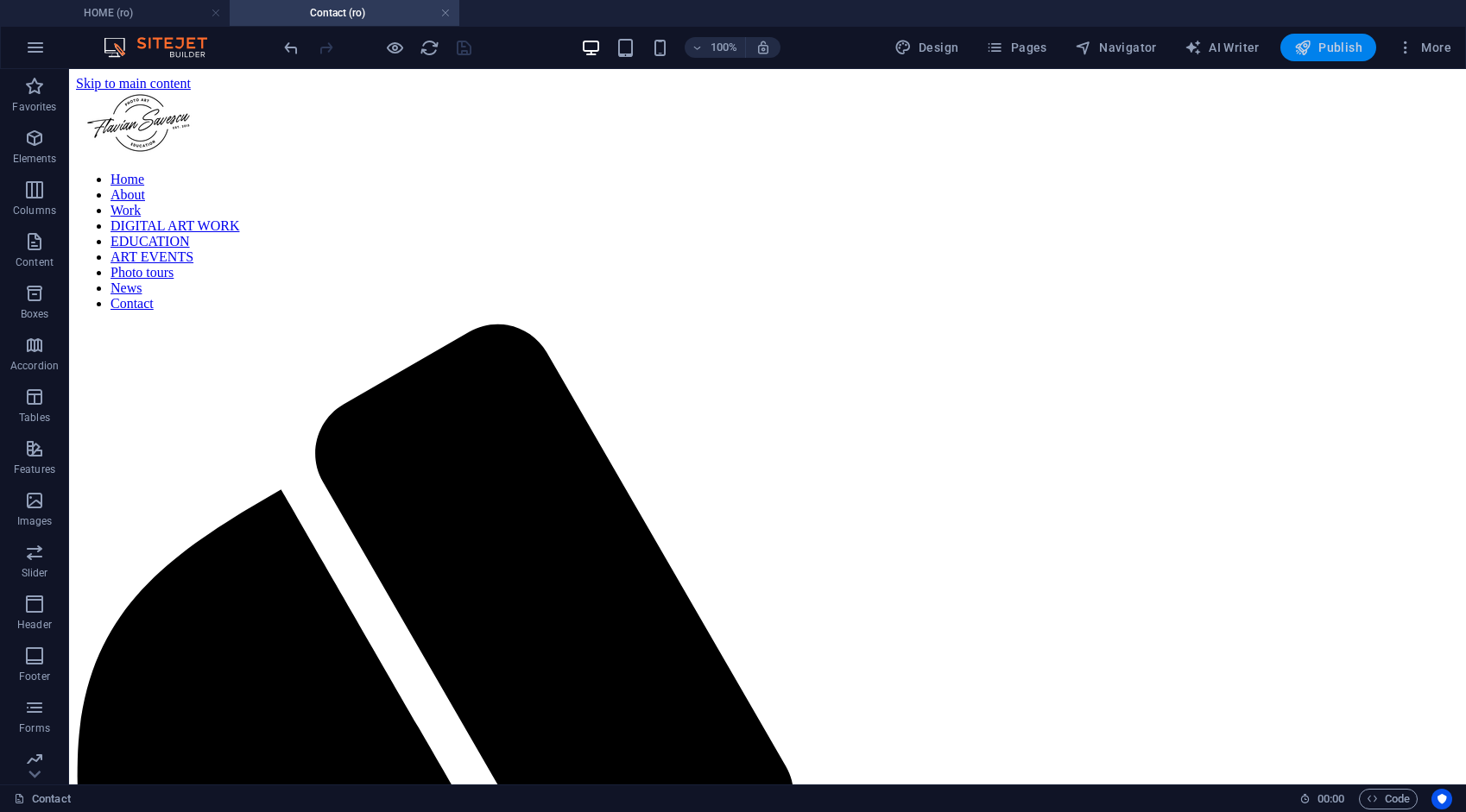
drag, startPoint x: 1347, startPoint y: 48, endPoint x: 1327, endPoint y: 50, distance: 20.1
click at [1345, 47] on span "Publish" at bounding box center [1328, 47] width 68 height 17
